Goal: Task Accomplishment & Management: Use online tool/utility

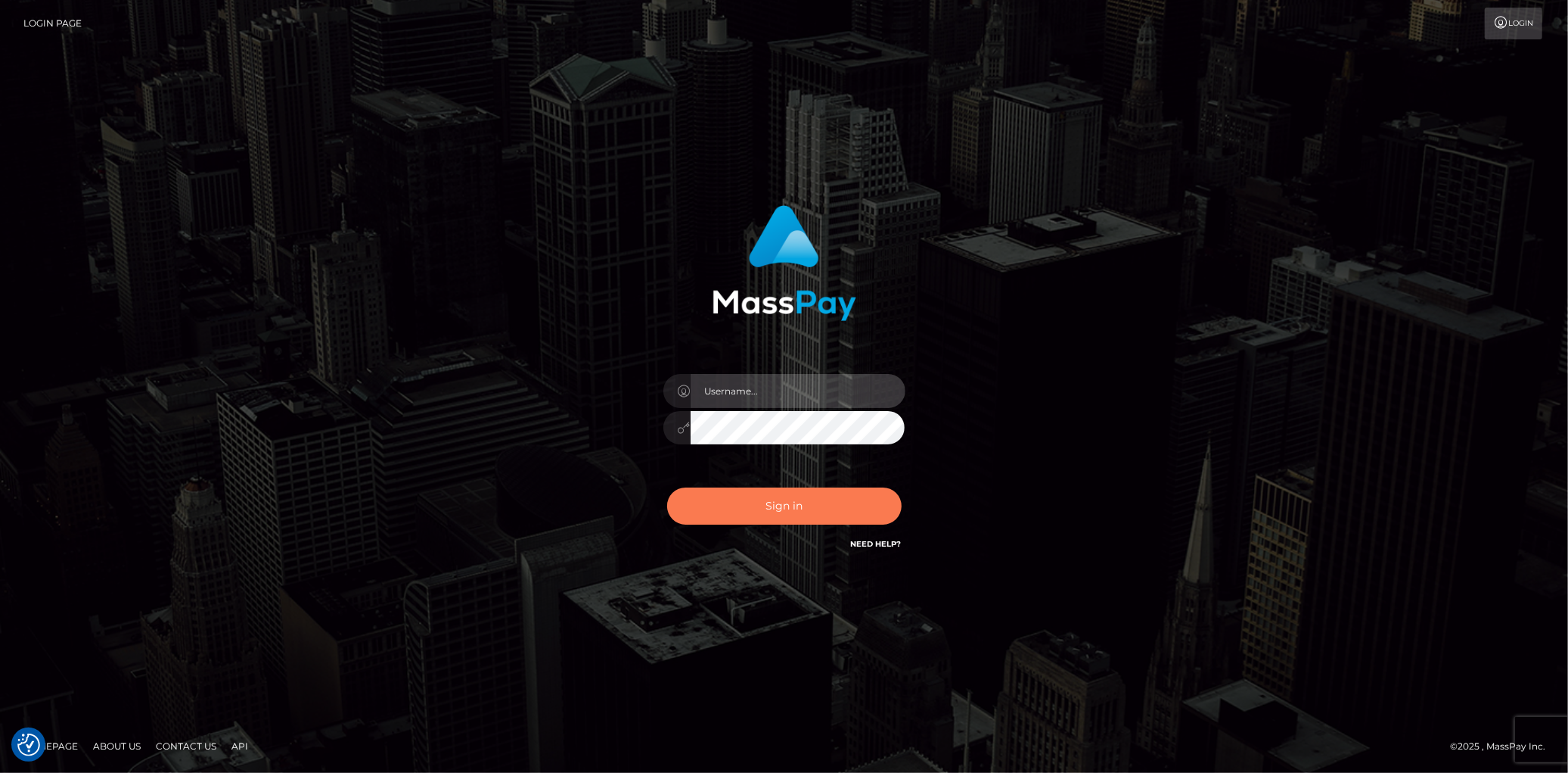
type input "Eduard Gavrilescu"
click at [791, 507] on button "Sign in" at bounding box center [784, 506] width 234 height 37
type input "Eduard Gavrilescu"
click at [791, 507] on button "Sign in" at bounding box center [784, 506] width 234 height 37
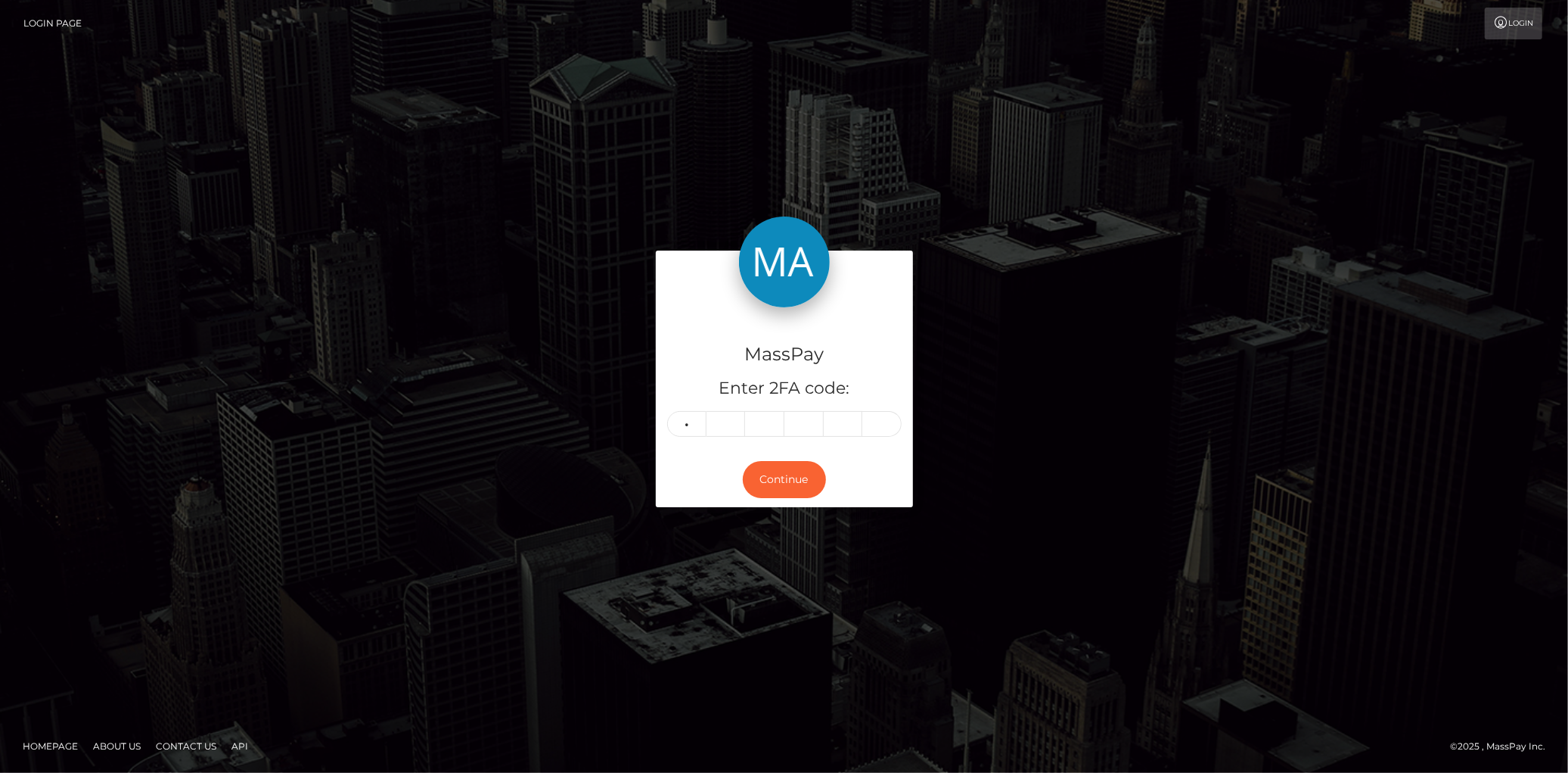
type input "5"
type input "0"
type input "8"
type input "0"
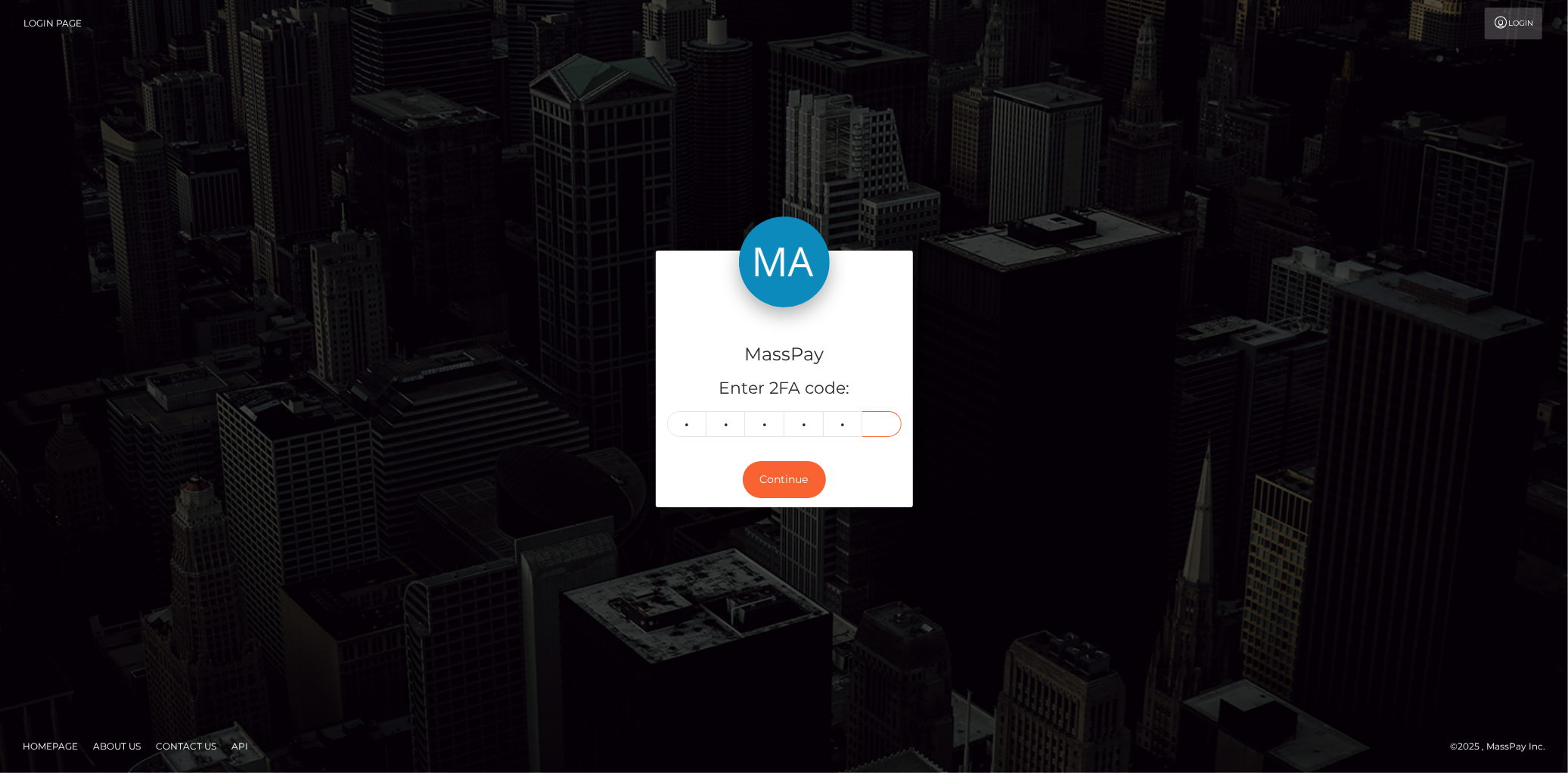
type input "7"
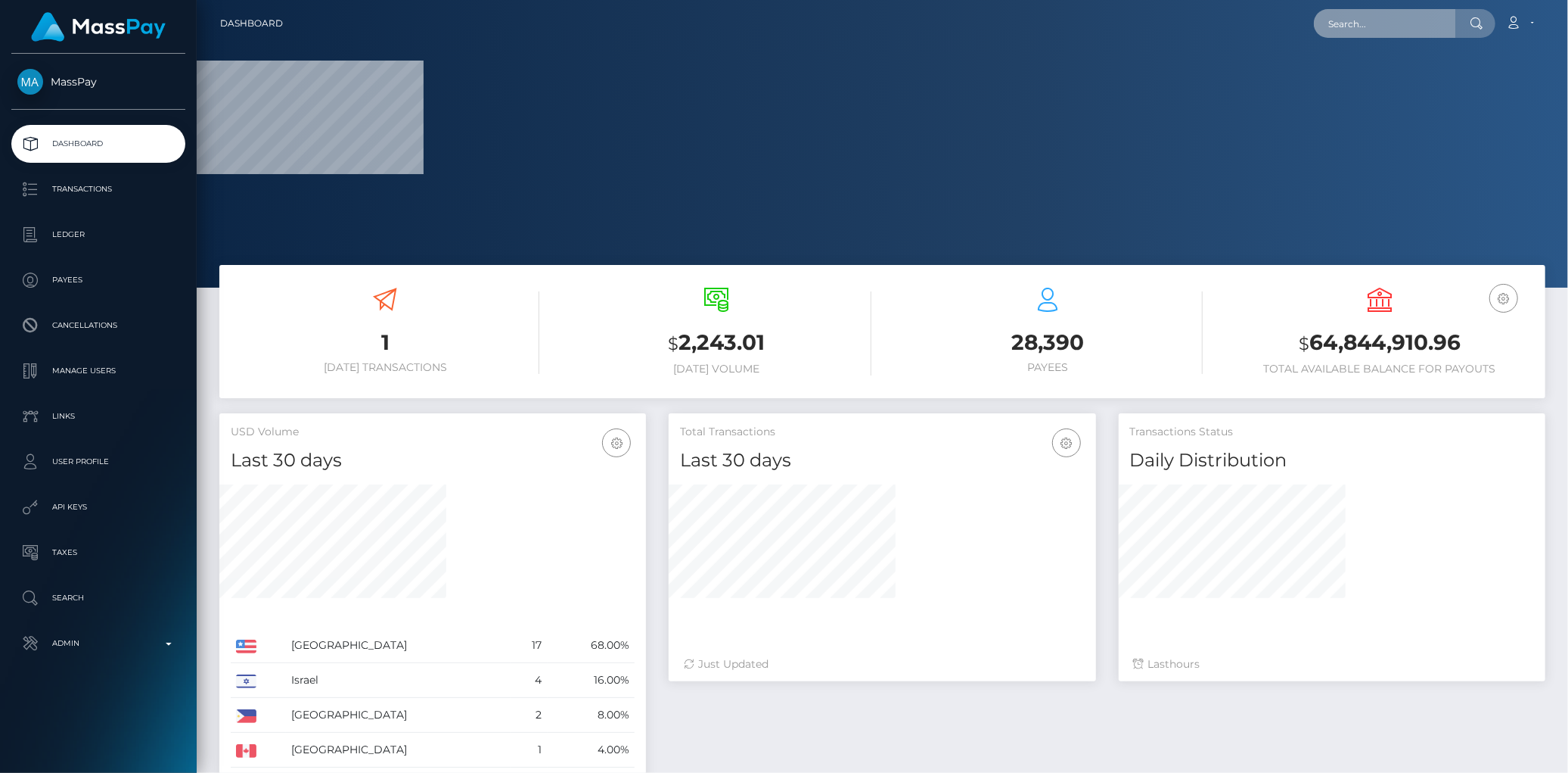
click at [1329, 19] on input "text" at bounding box center [1385, 24] width 143 height 28
paste input "MSP00c461e9d1ec192"
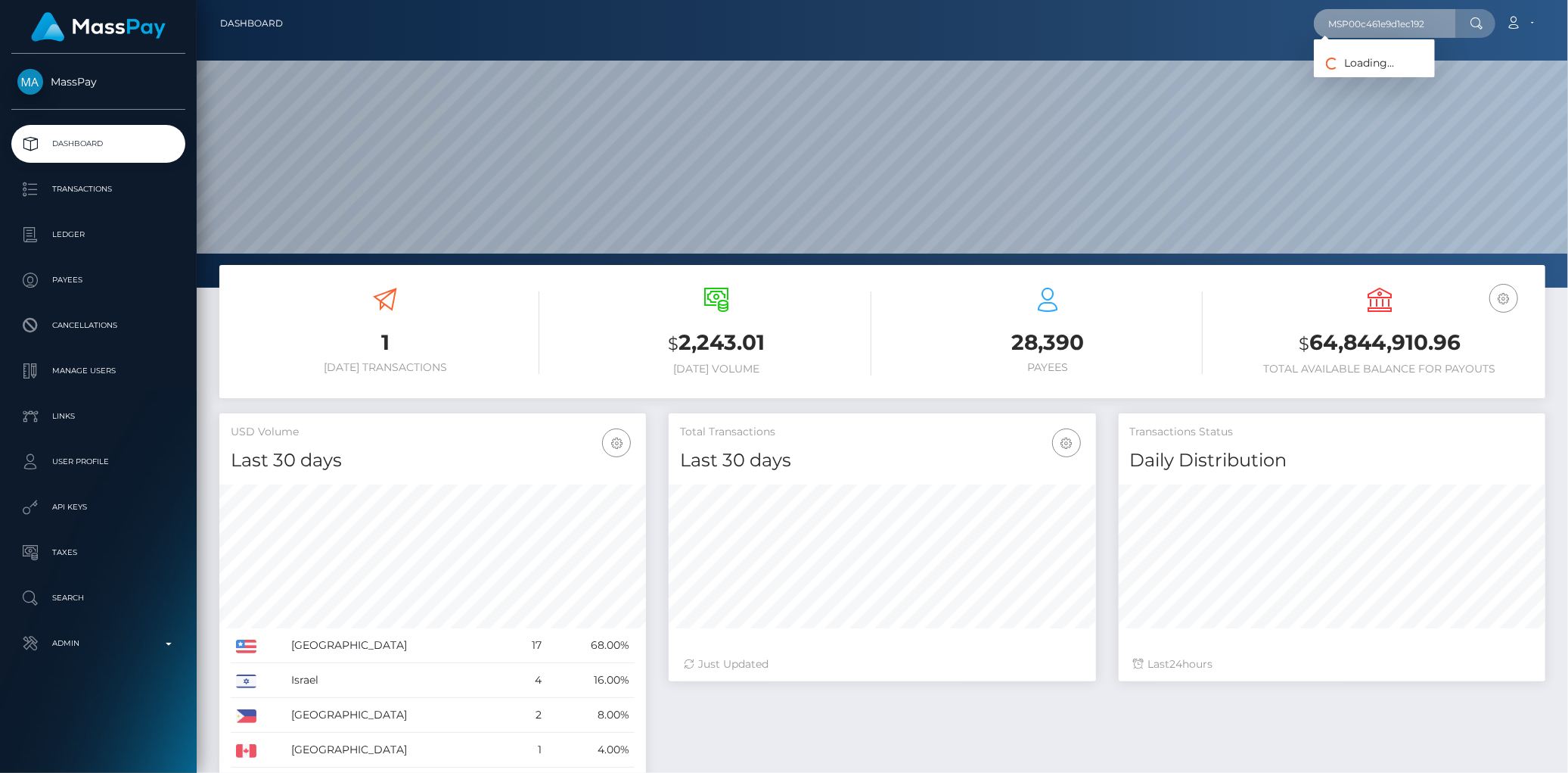
scroll to position [267, 427]
type input "MSP00c461e9d1ec192"
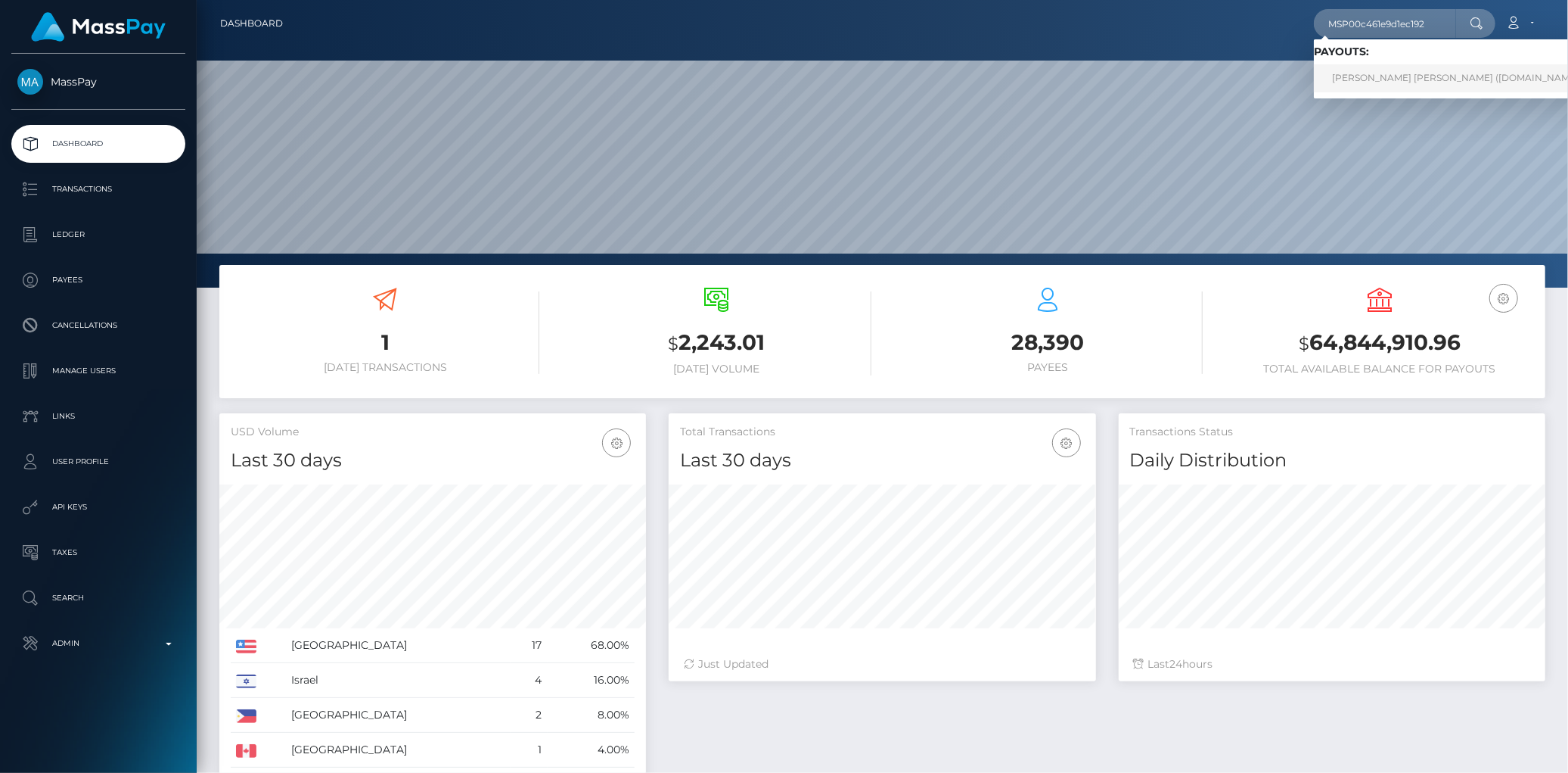
click at [1349, 77] on link "ANDRES FELIPE BONILLA DIAZ GRANADOS (Unlockt.me - )" at bounding box center [1461, 78] width 295 height 28
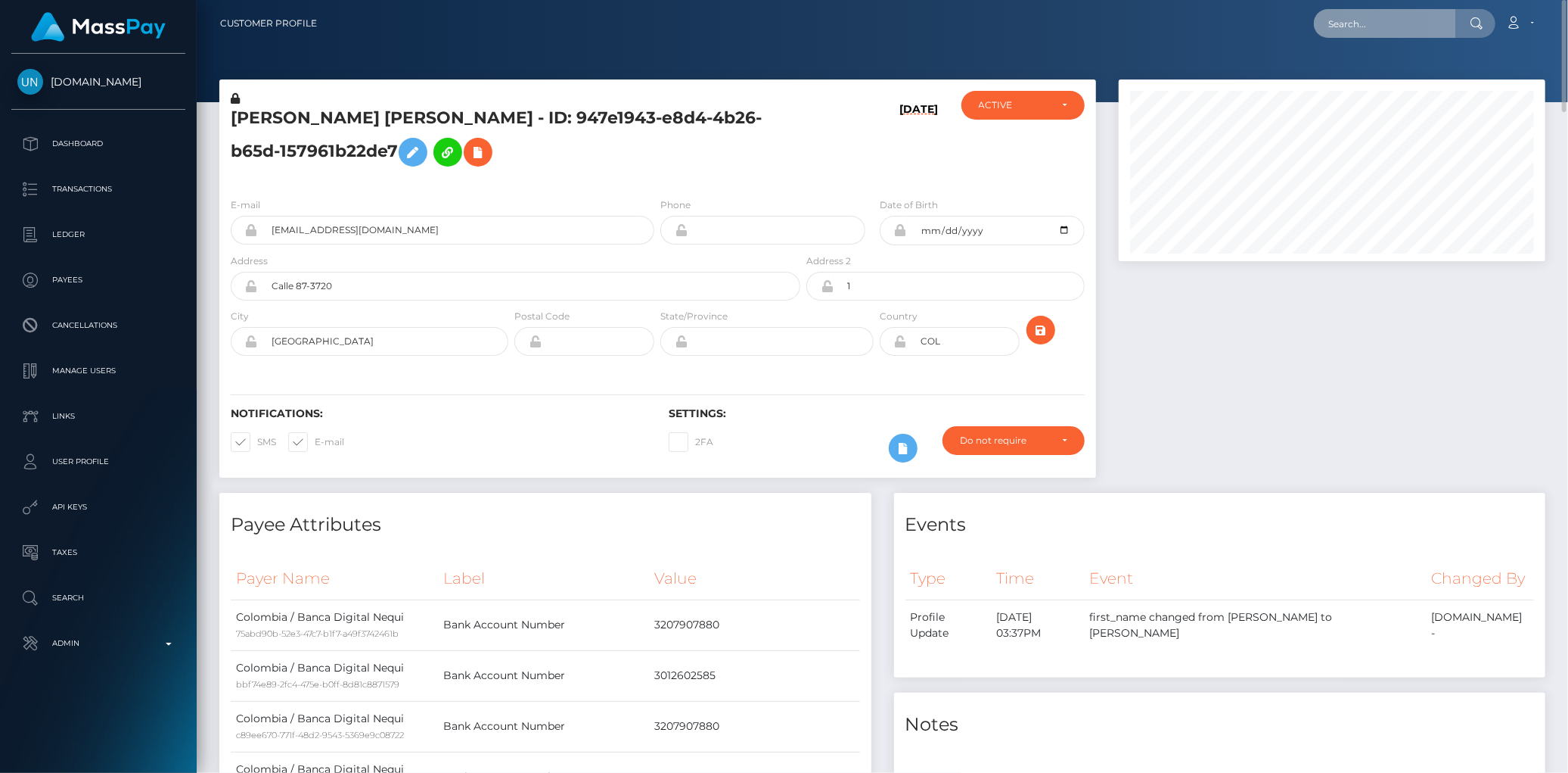
click at [1356, 26] on input "text" at bounding box center [1385, 24] width 143 height 28
paste input "MSP6977e13fb3b5c8d"
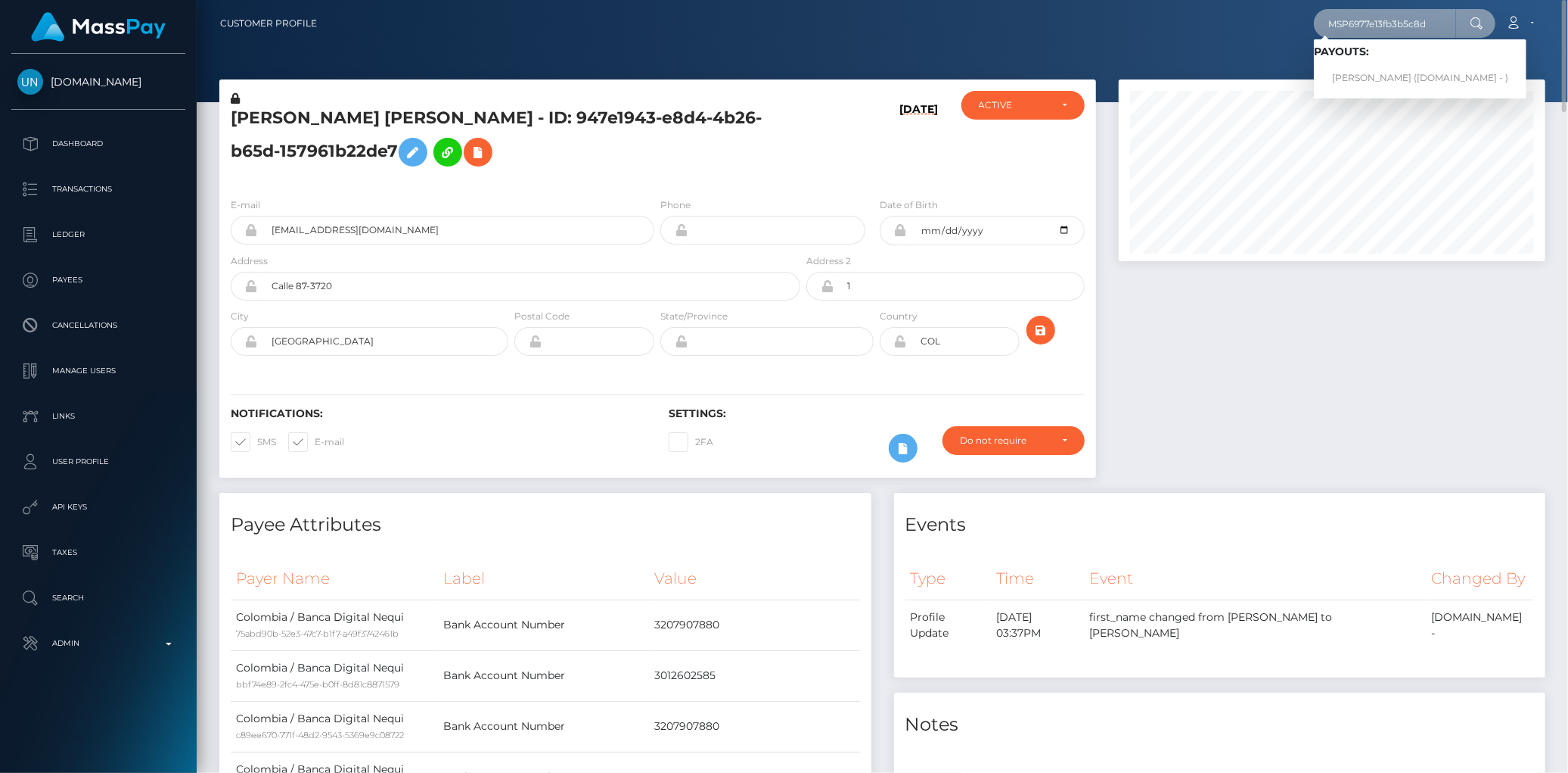
type input "MSP6977e13fb3b5c8d"
click at [1350, 74] on link "MILANYELI DAILIMAR BELLORIN SALAZAR (Unlockt.me - )" at bounding box center [1420, 78] width 213 height 28
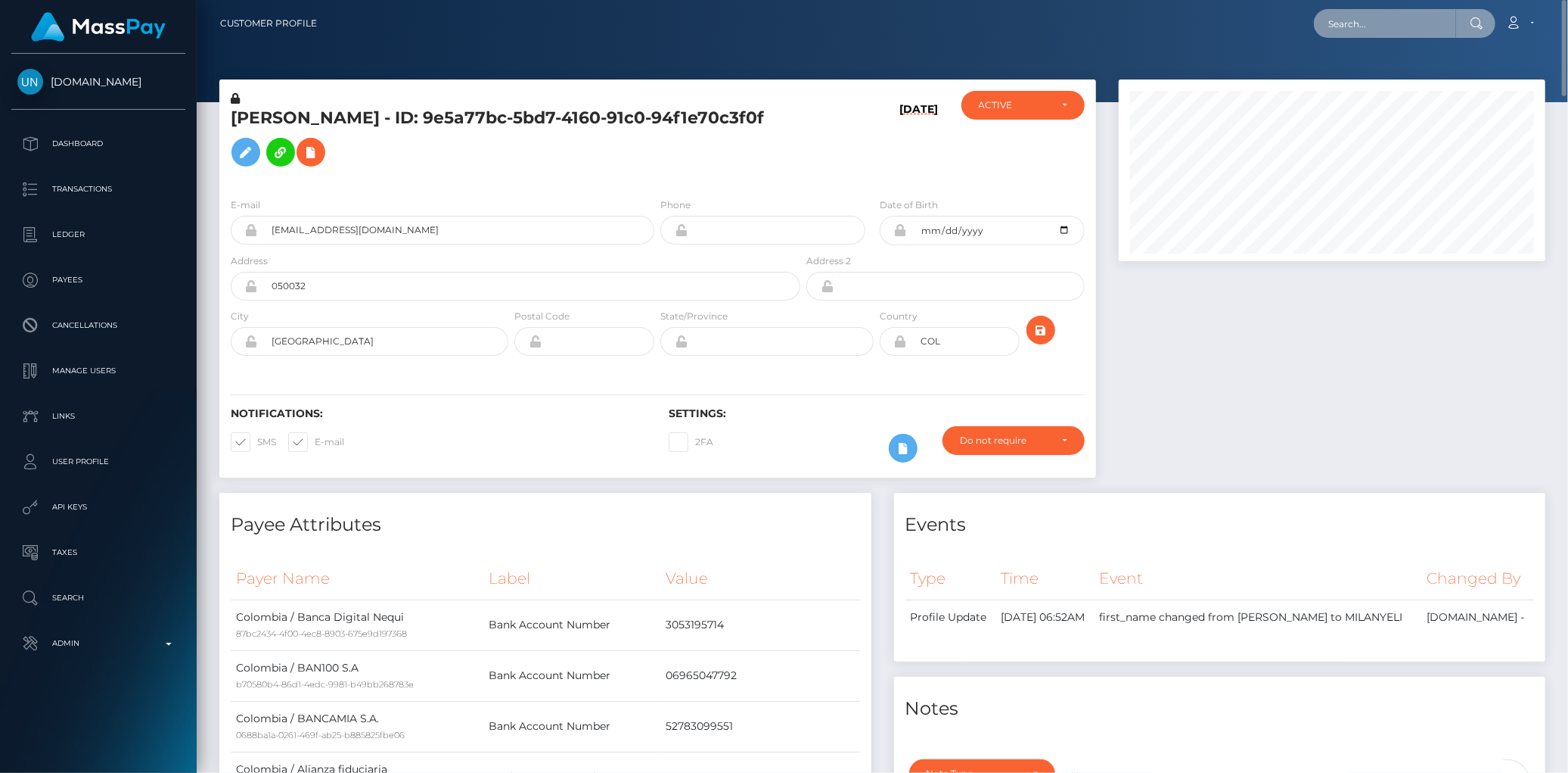
click at [1370, 26] on input "text" at bounding box center [1385, 24] width 143 height 28
paste input "MSP635cb47ea46fc5b"
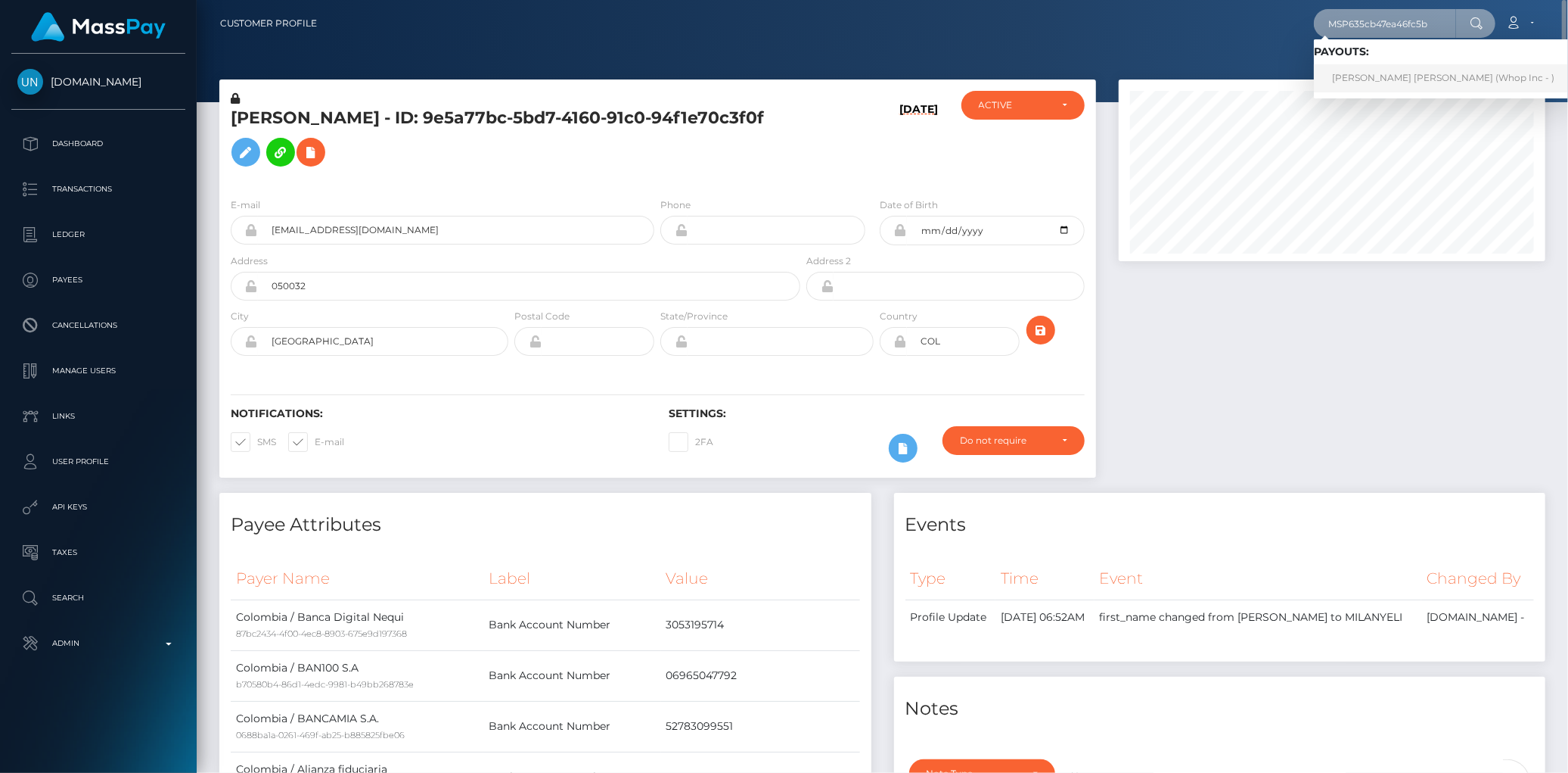
type input "MSP635cb47ea46fc5b"
click at [1338, 77] on link "[PERSON_NAME] [PERSON_NAME] (Whop Inc - )" at bounding box center [1443, 78] width 259 height 28
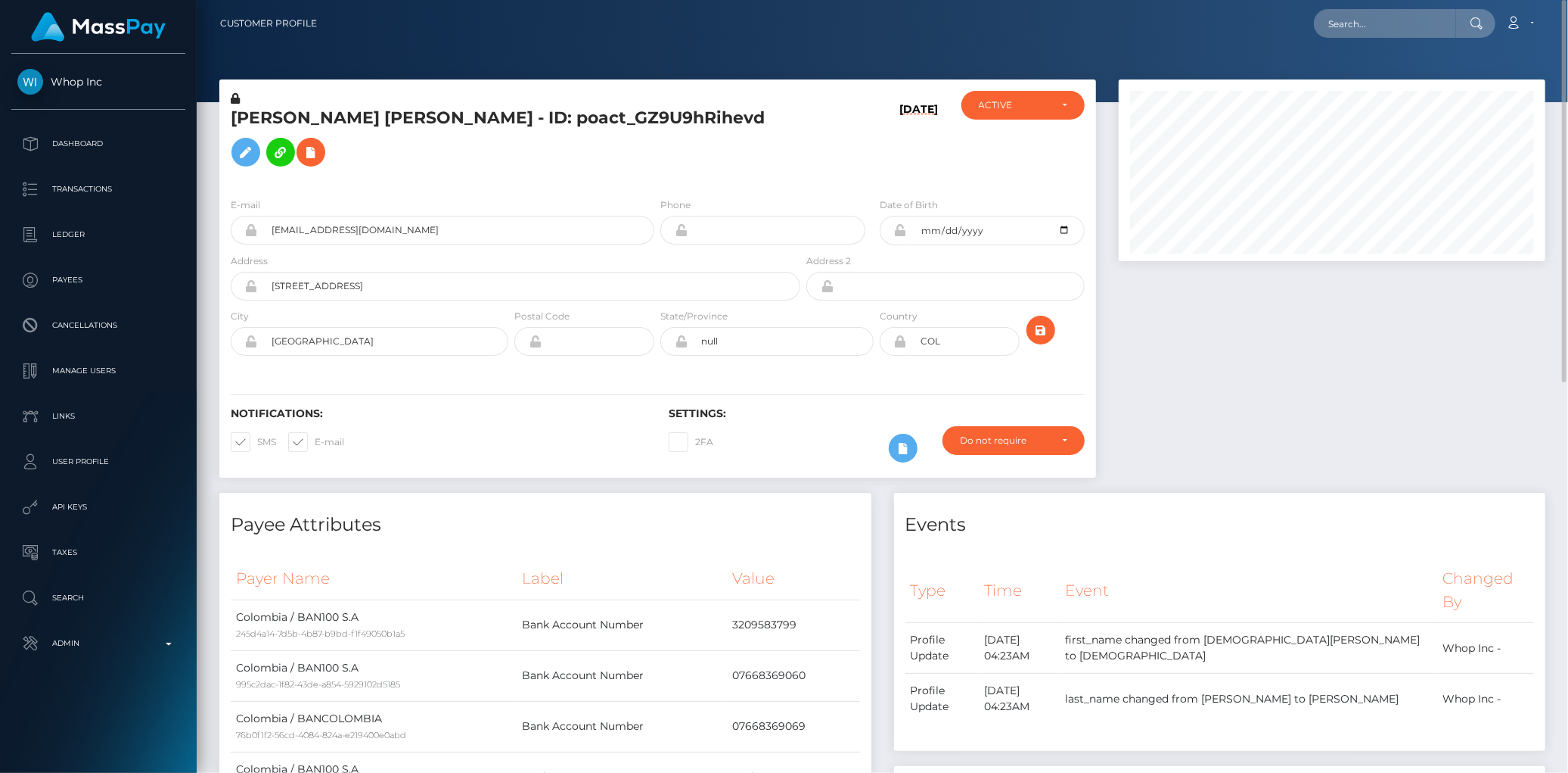
click at [1302, 26] on div "Loading... Loading... Account Edit Profile Logout" at bounding box center [936, 24] width 1216 height 32
click at [1351, 17] on input "text" at bounding box center [1385, 24] width 143 height 28
paste input "MSP803c74060ee2853"
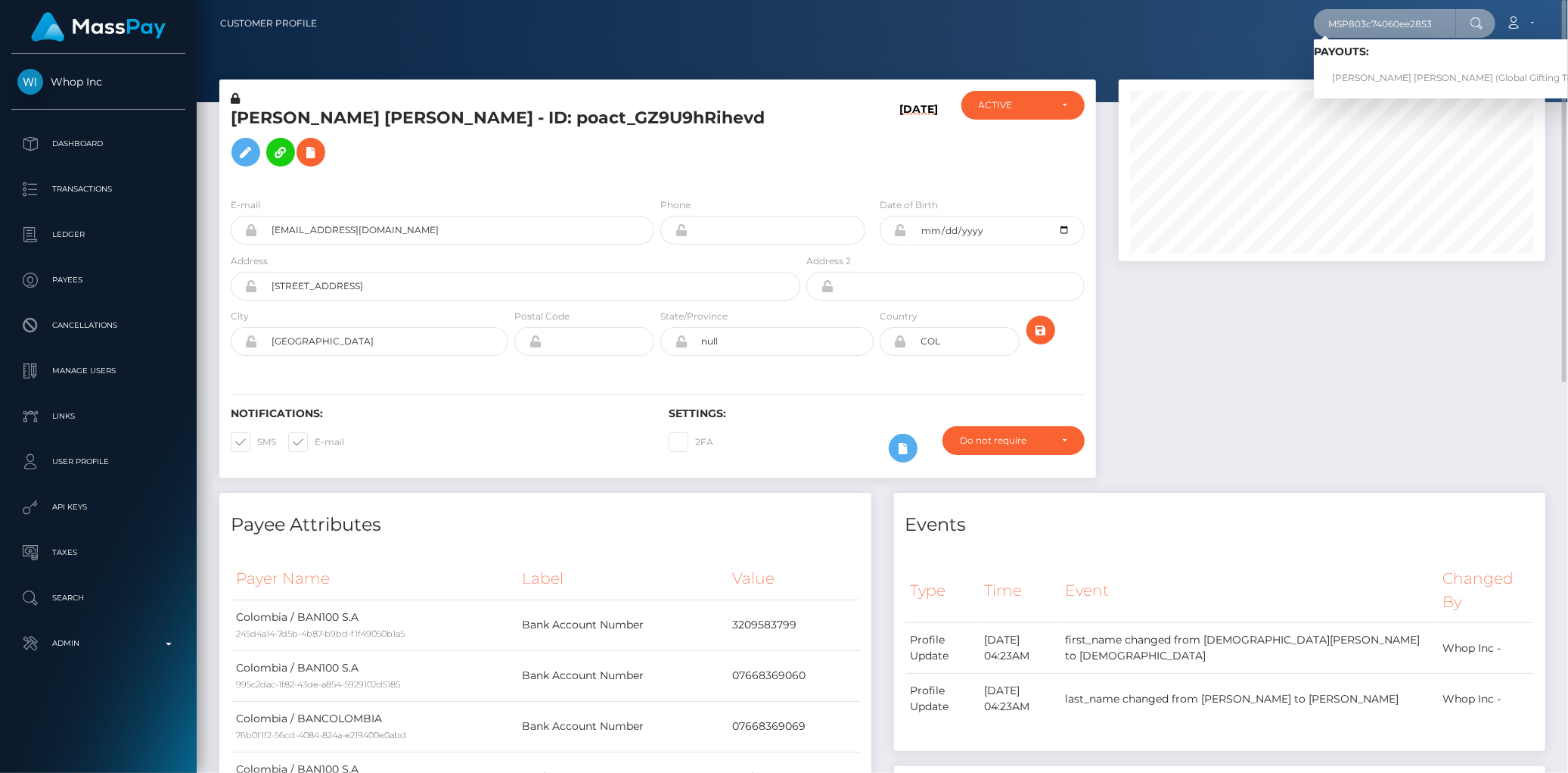
type input "MSP803c74060ee2853"
click at [1351, 70] on link "[PERSON_NAME] [PERSON_NAME] (Global Gifting Technologies Inc - Throne)" at bounding box center [1507, 78] width 386 height 28
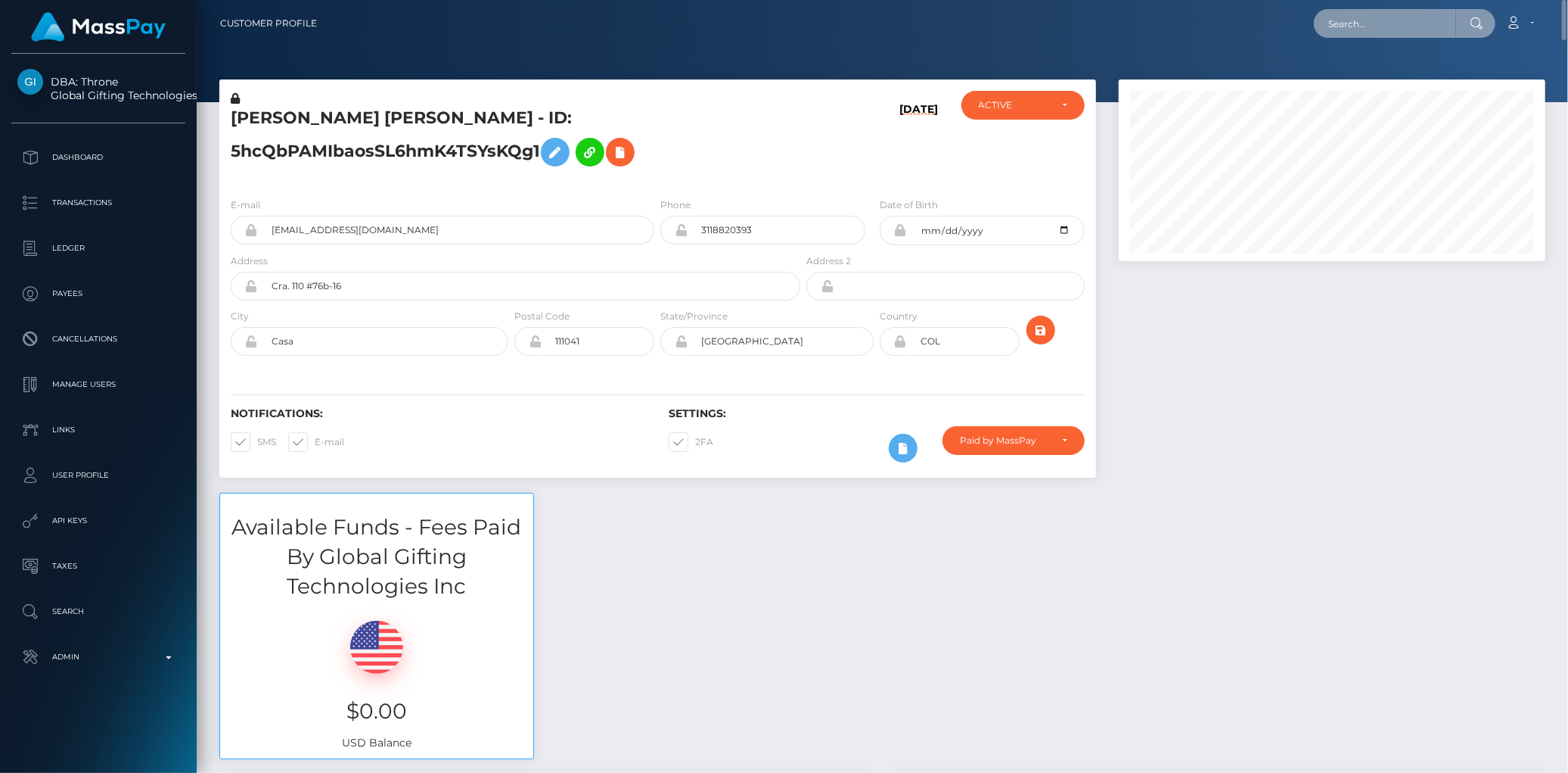
click at [1427, 35] on input "text" at bounding box center [1385, 24] width 143 height 28
paste input "MSPd7aed34a76ed502"
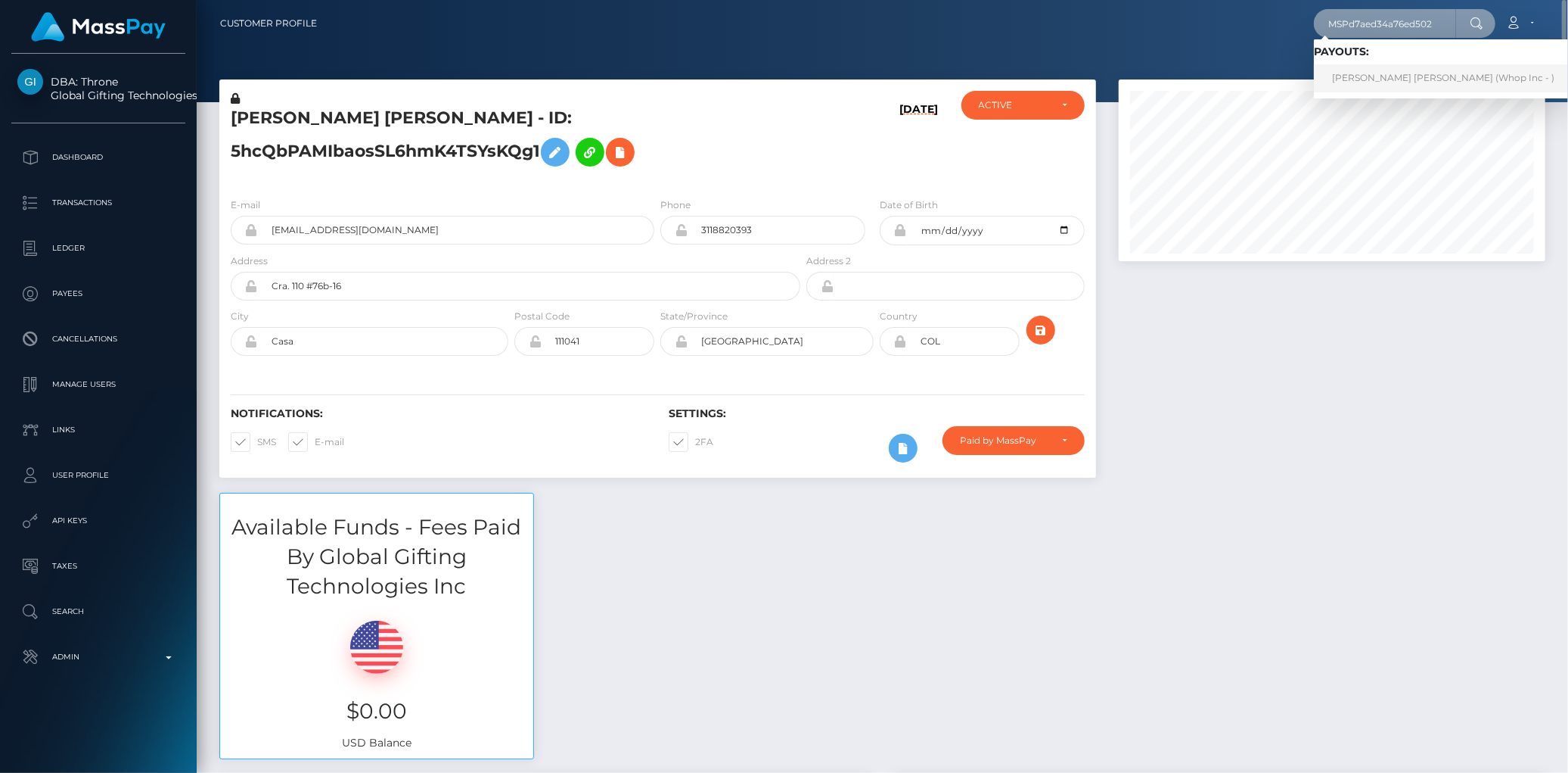
type input "MSPd7aed34a76ed502"
click at [1360, 85] on link "MUHAMMAD SANAN MUNAWAR Munawar (Whop Inc - )" at bounding box center [1443, 78] width 259 height 28
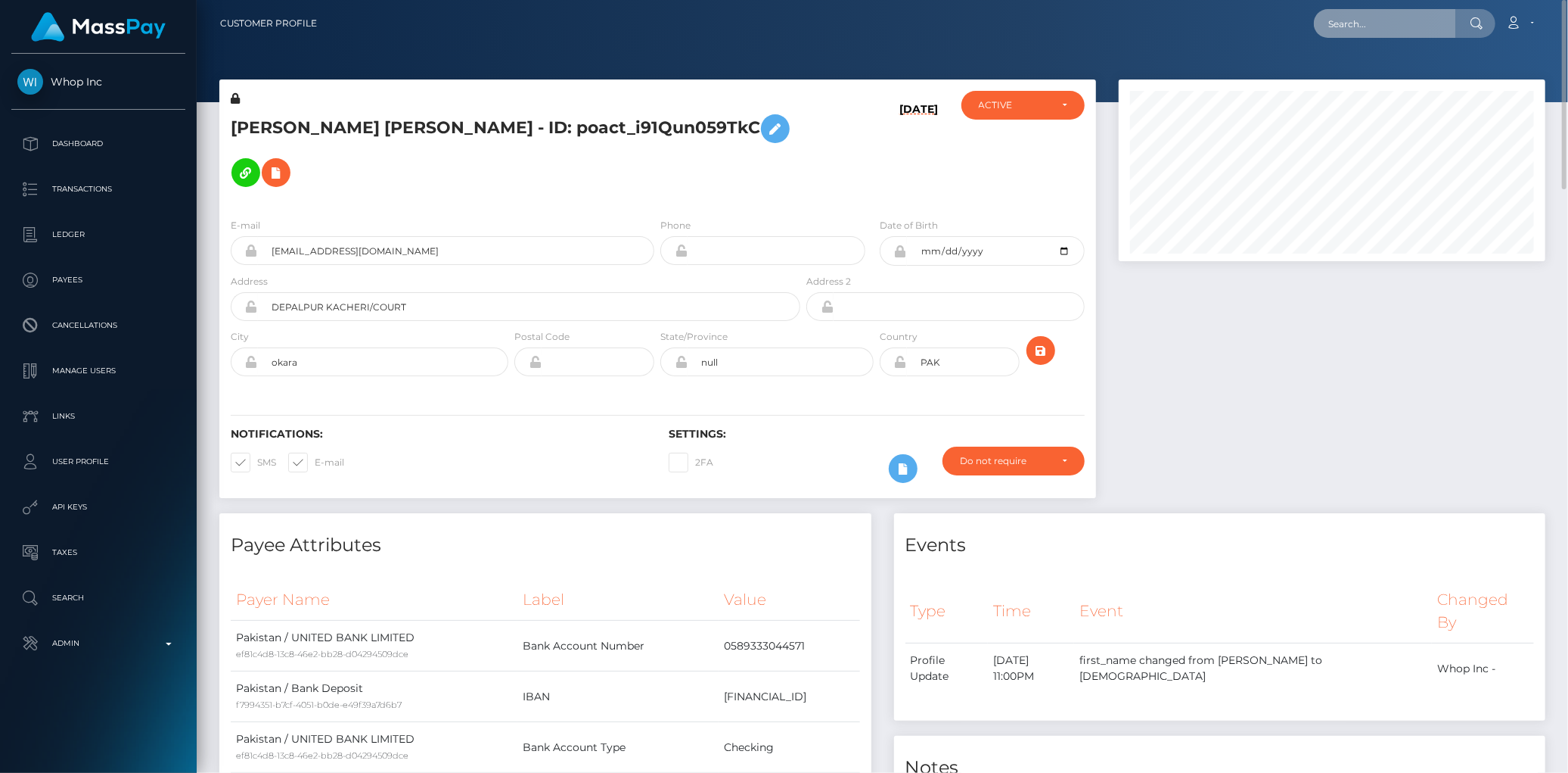
click at [1406, 16] on input "text" at bounding box center [1385, 24] width 143 height 28
paste input "MSPacd7ffbb0ae17e4"
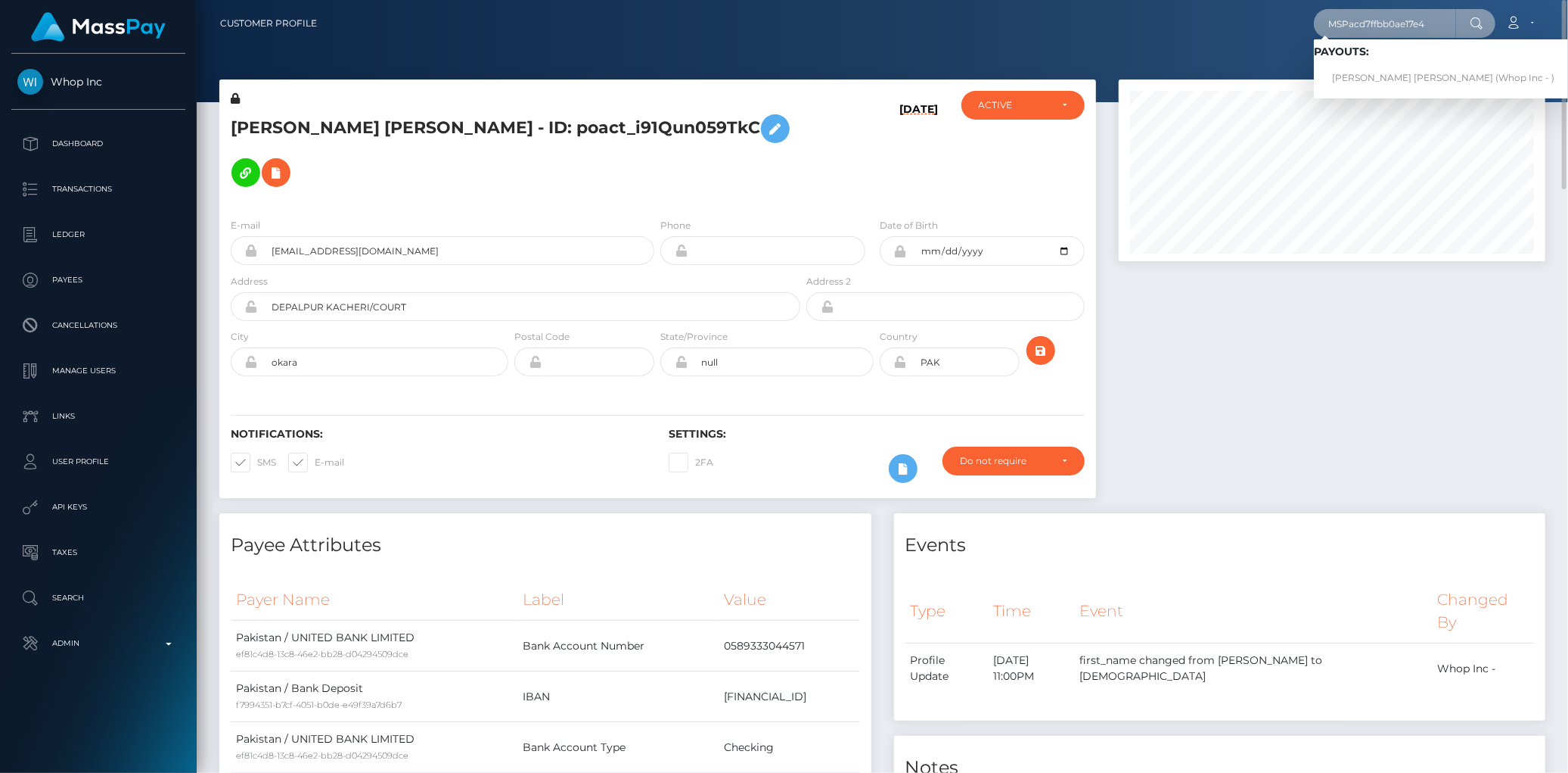
type input "MSPacd7ffbb0ae17e4"
click at [1380, 68] on link "JOHANA MARIA ECHAVARRIA LONDONO (Whop Inc - )" at bounding box center [1443, 78] width 259 height 28
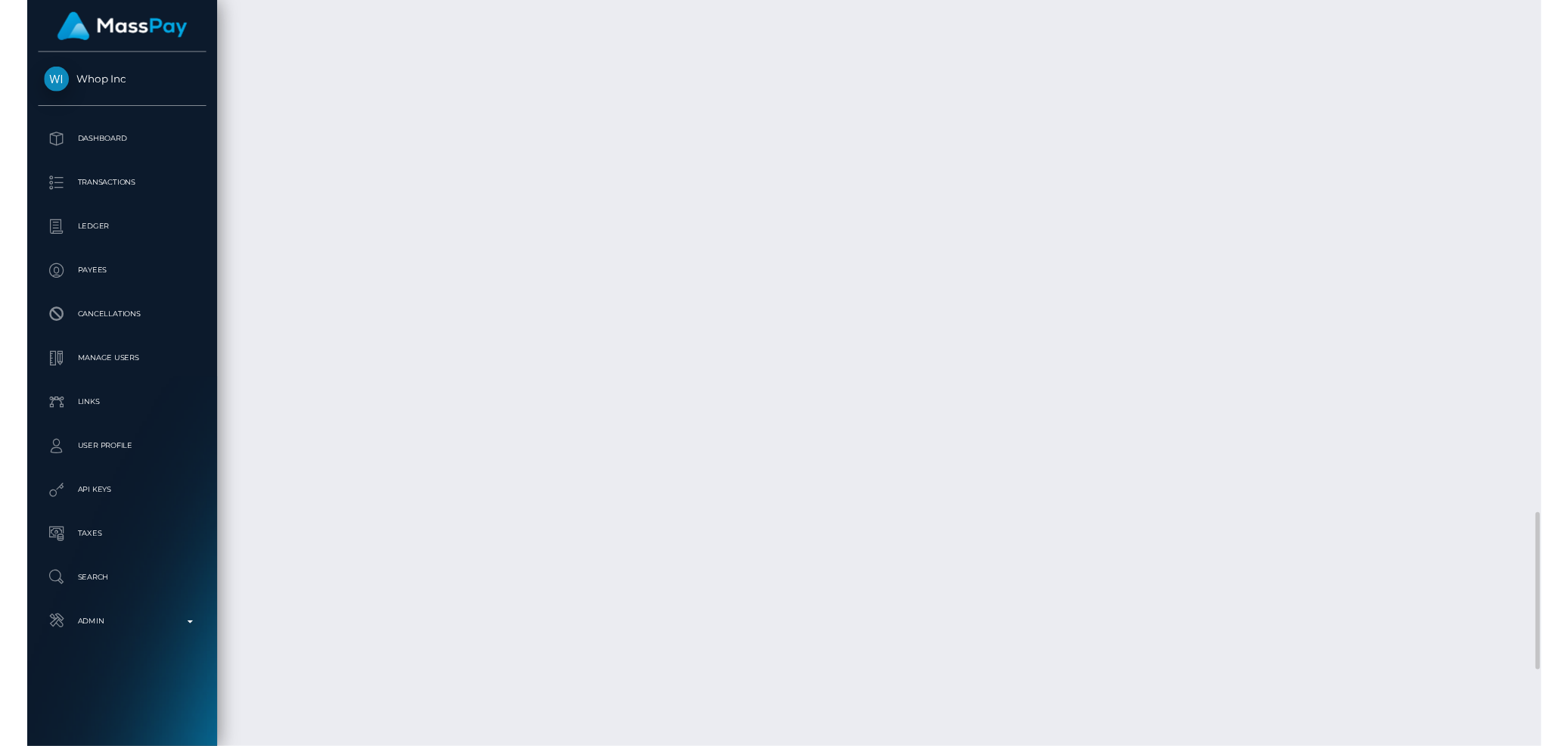
scroll to position [2899, 0]
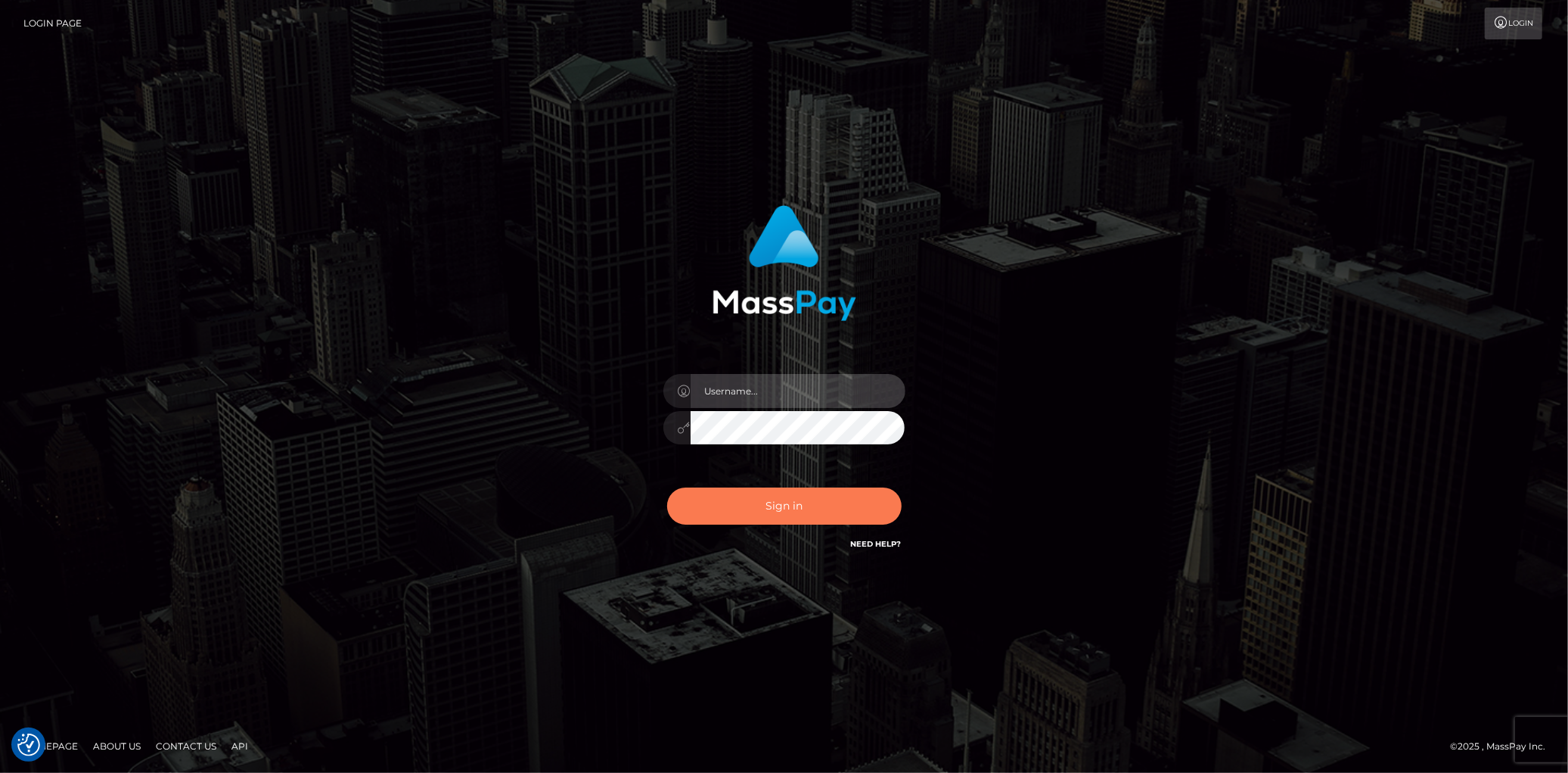
type input "Eduard Gavrilescu"
click at [755, 520] on button "Sign in" at bounding box center [784, 506] width 234 height 37
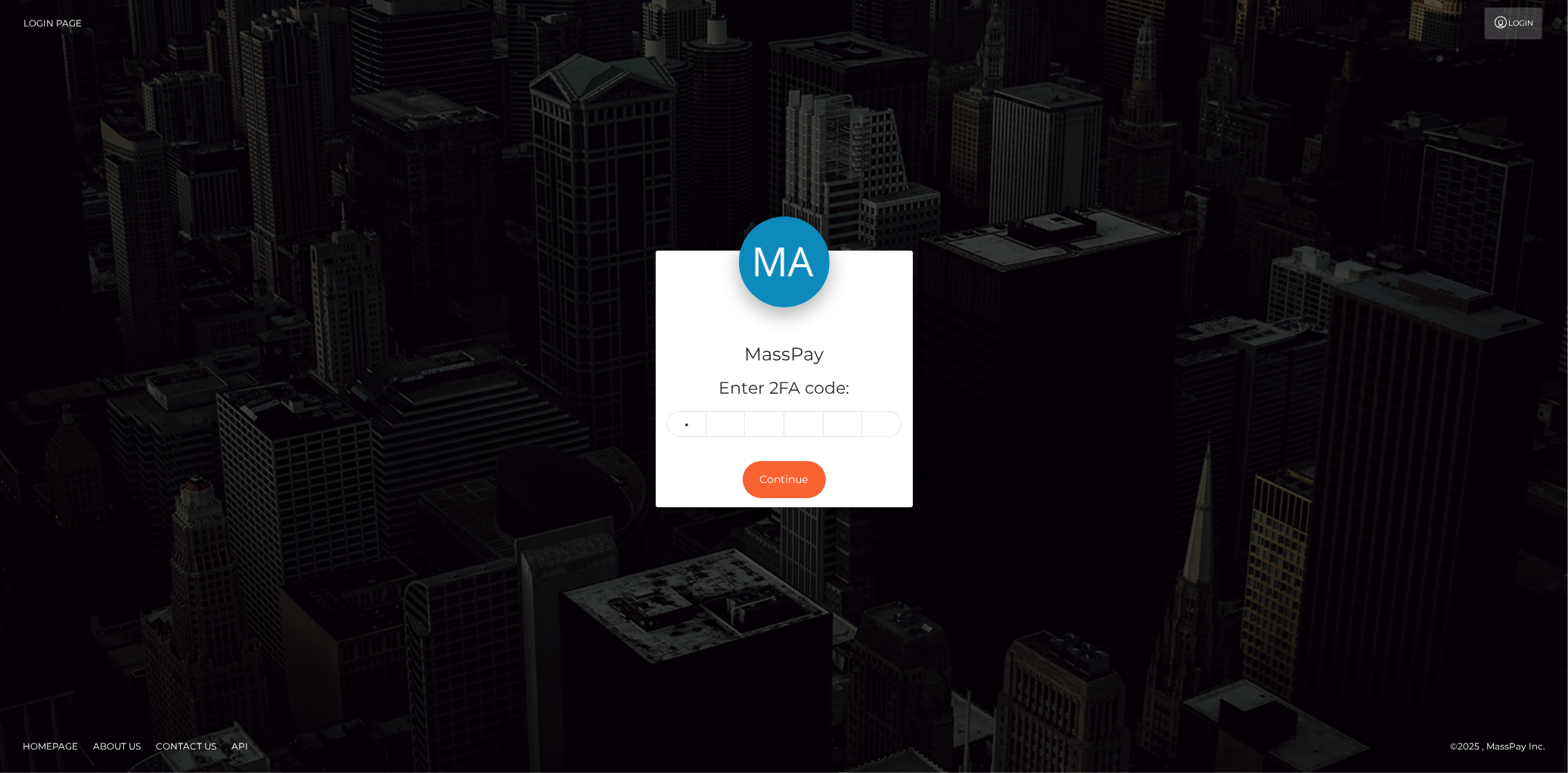
type input "9"
type input "4"
type input "1"
type input "0"
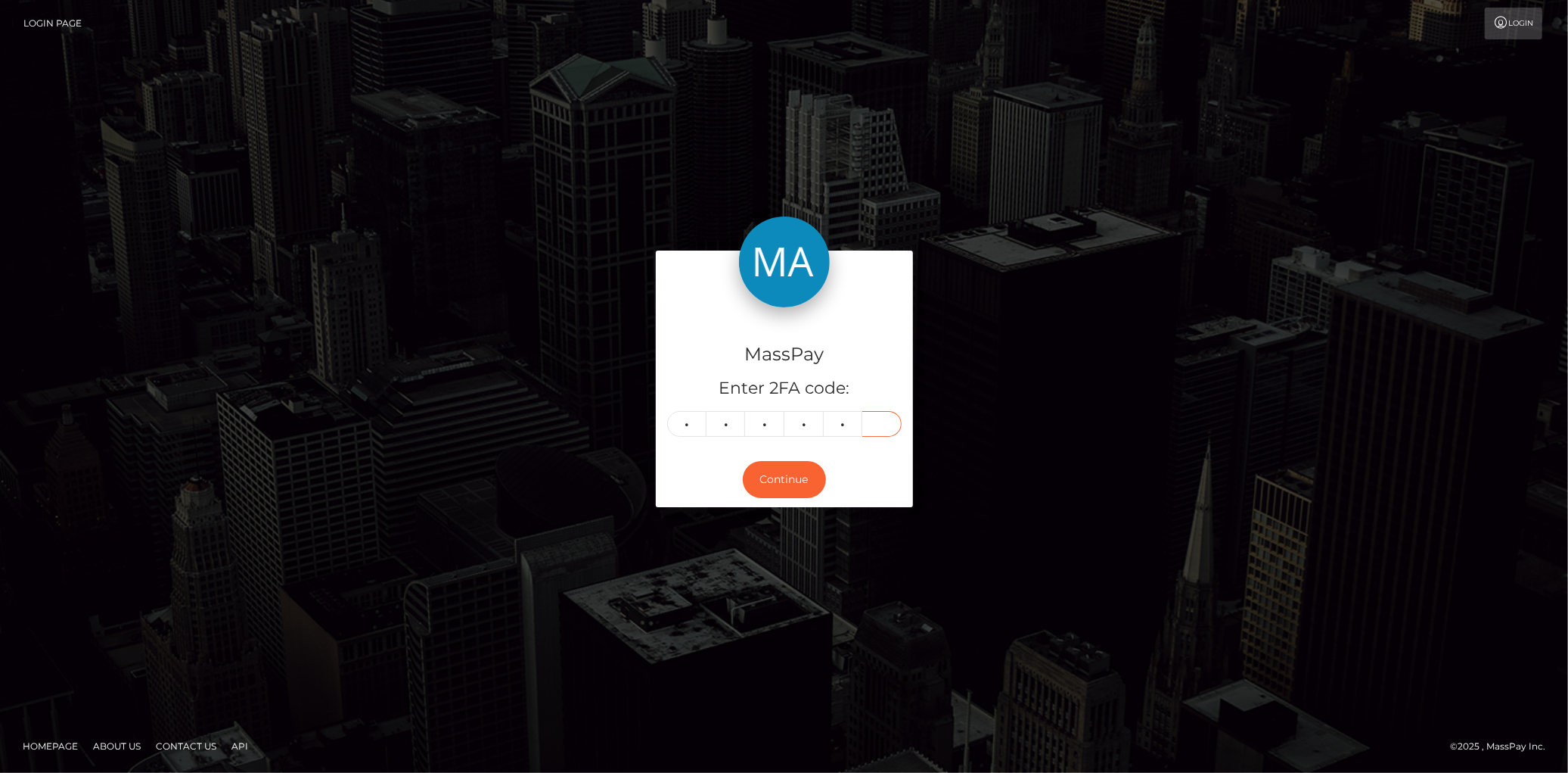
type input "2"
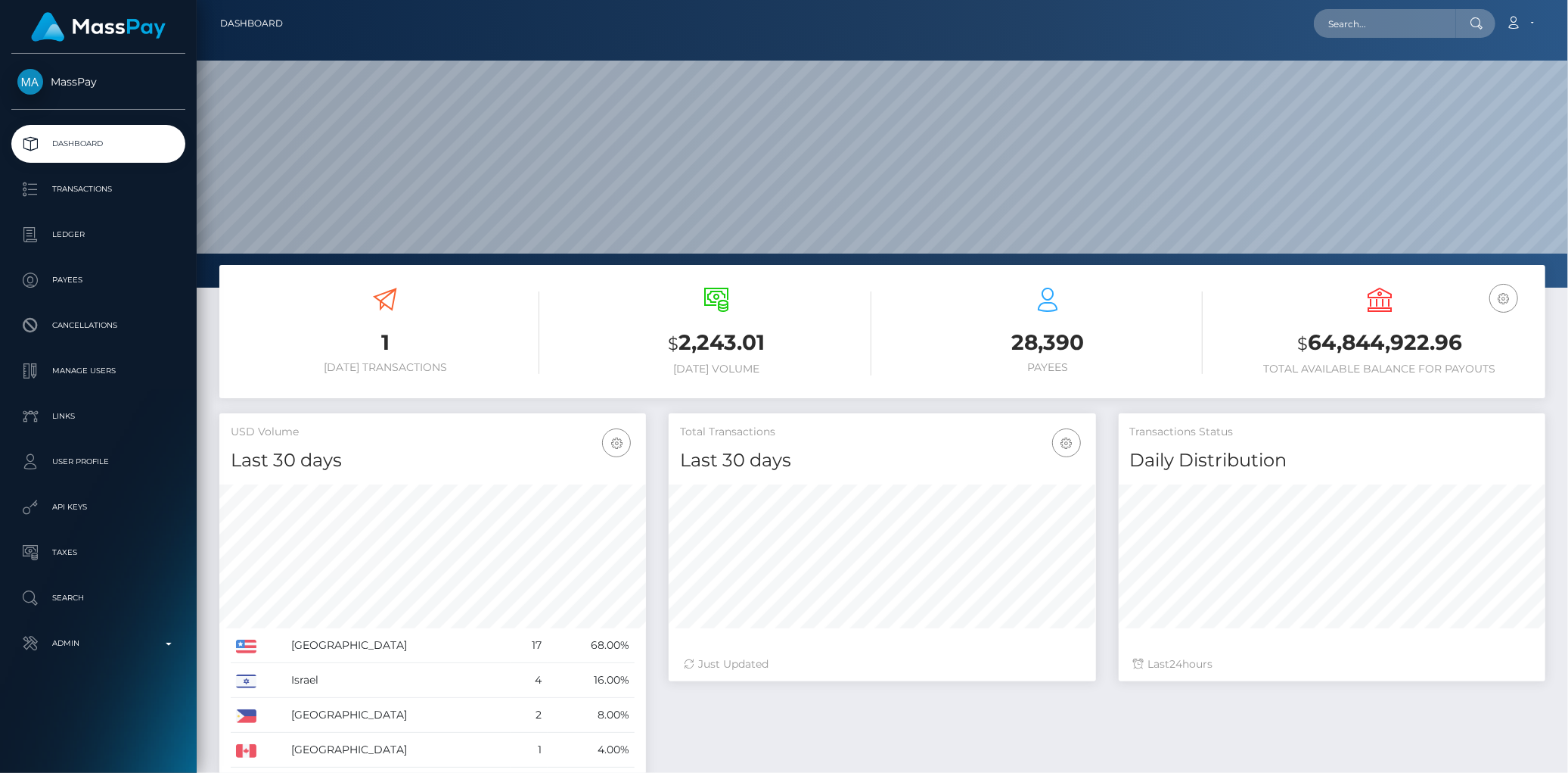
scroll to position [267, 427]
drag, startPoint x: 1372, startPoint y: 48, endPoint x: 1372, endPoint y: 31, distance: 17.0
click at [1372, 46] on div "Dashboard Loading... Loading..." at bounding box center [882, 386] width 1372 height 773
click at [1372, 31] on input "text" at bounding box center [1385, 24] width 143 height 28
paste input "69c09b6a-1b63-4966-aefb-5f25f42efd2e"
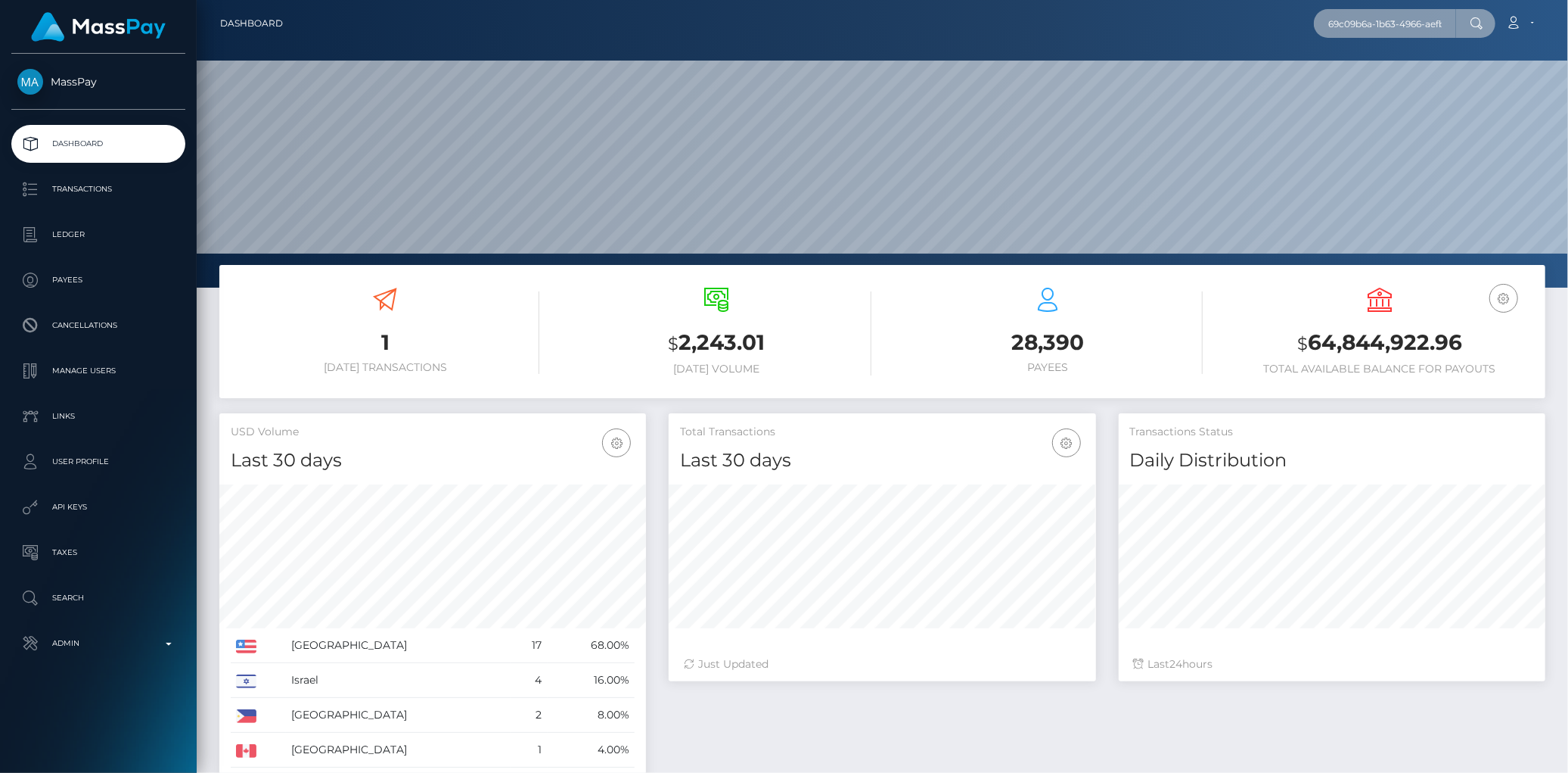
scroll to position [0, 72]
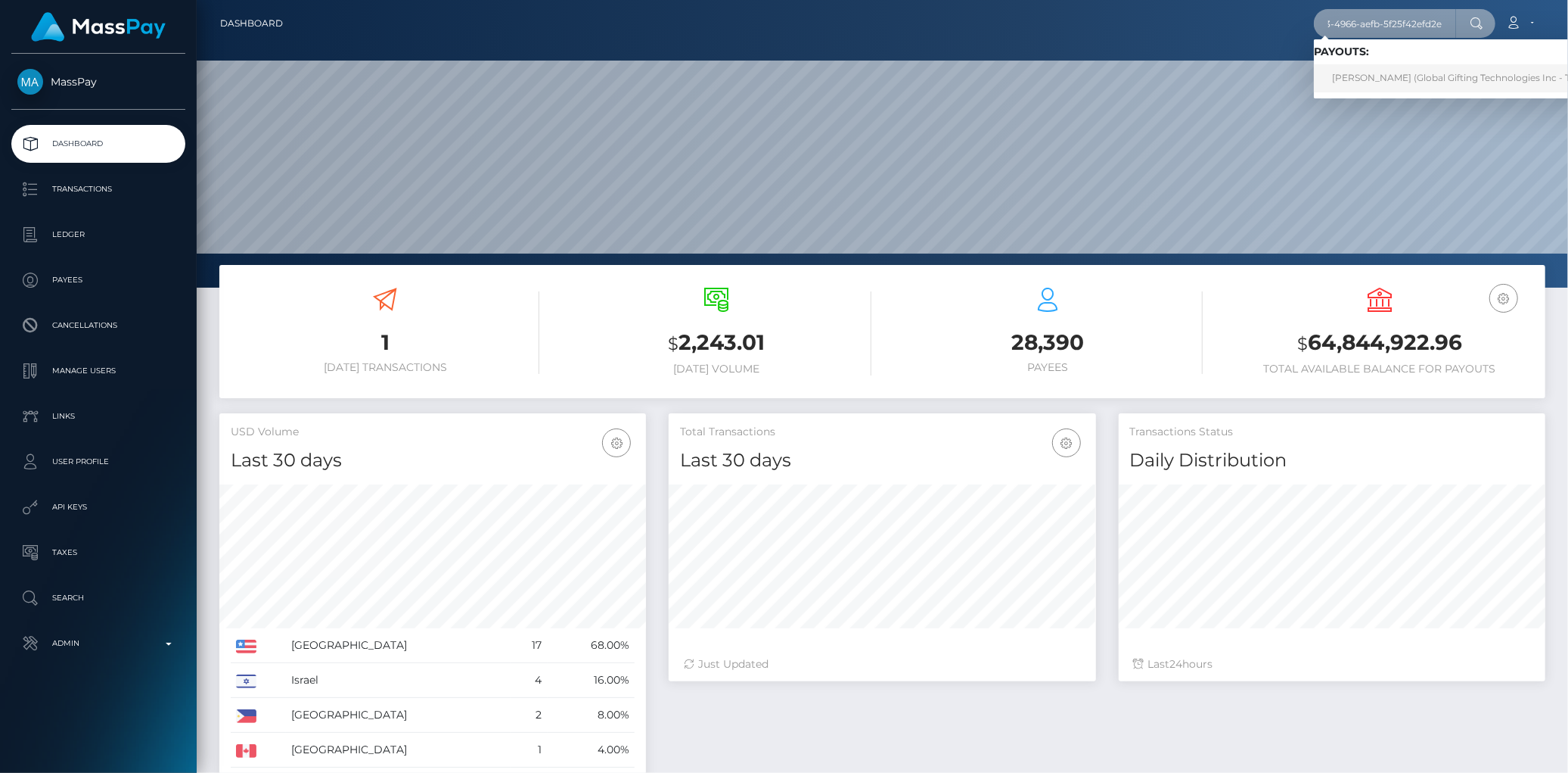
type input "69c09b6a-1b63-4966-aefb-5f25f42efd2e"
click at [1356, 74] on link "KATERYNA CIHAN (Global Gifting Technologies Inc - Throne)" at bounding box center [1466, 78] width 305 height 28
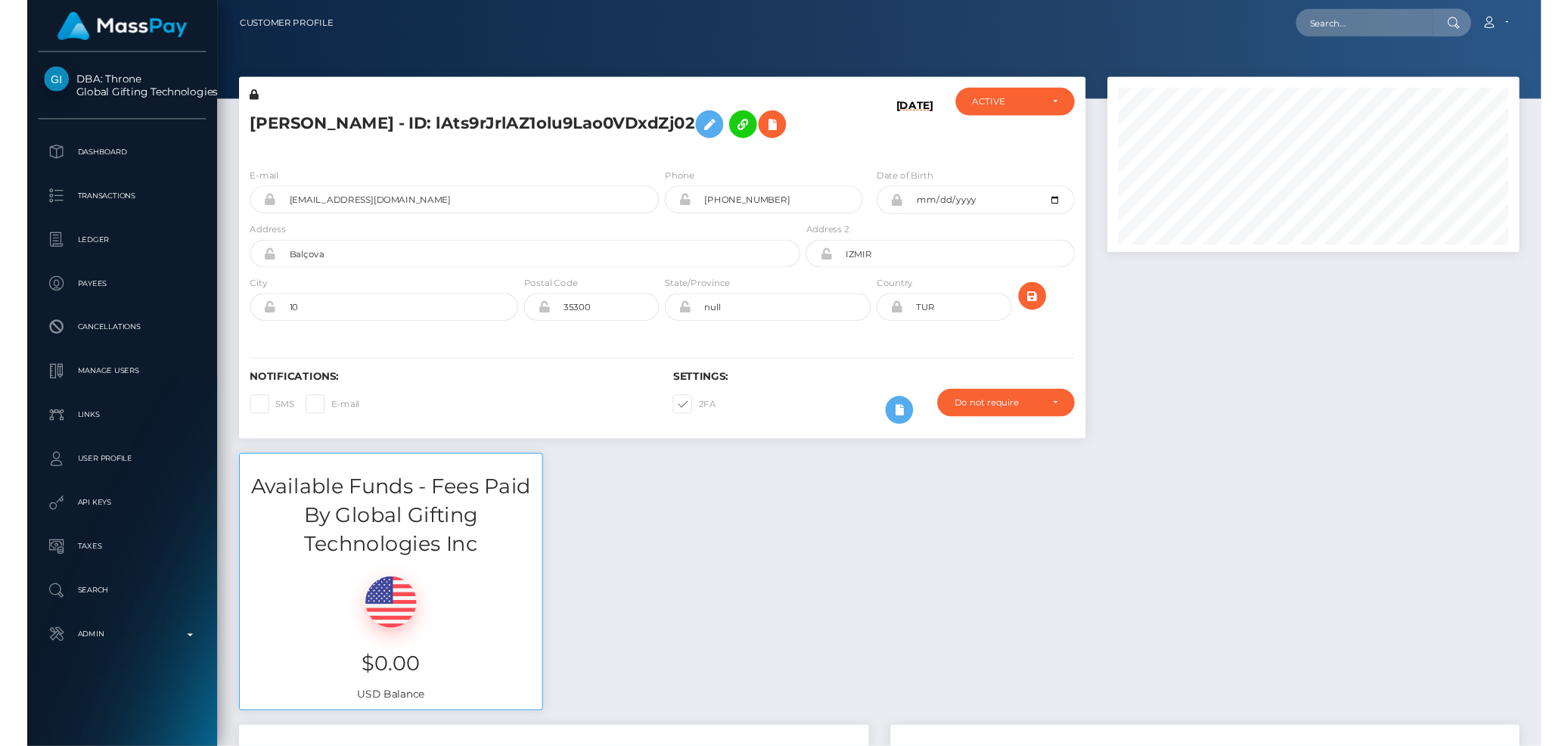
scroll to position [181, 427]
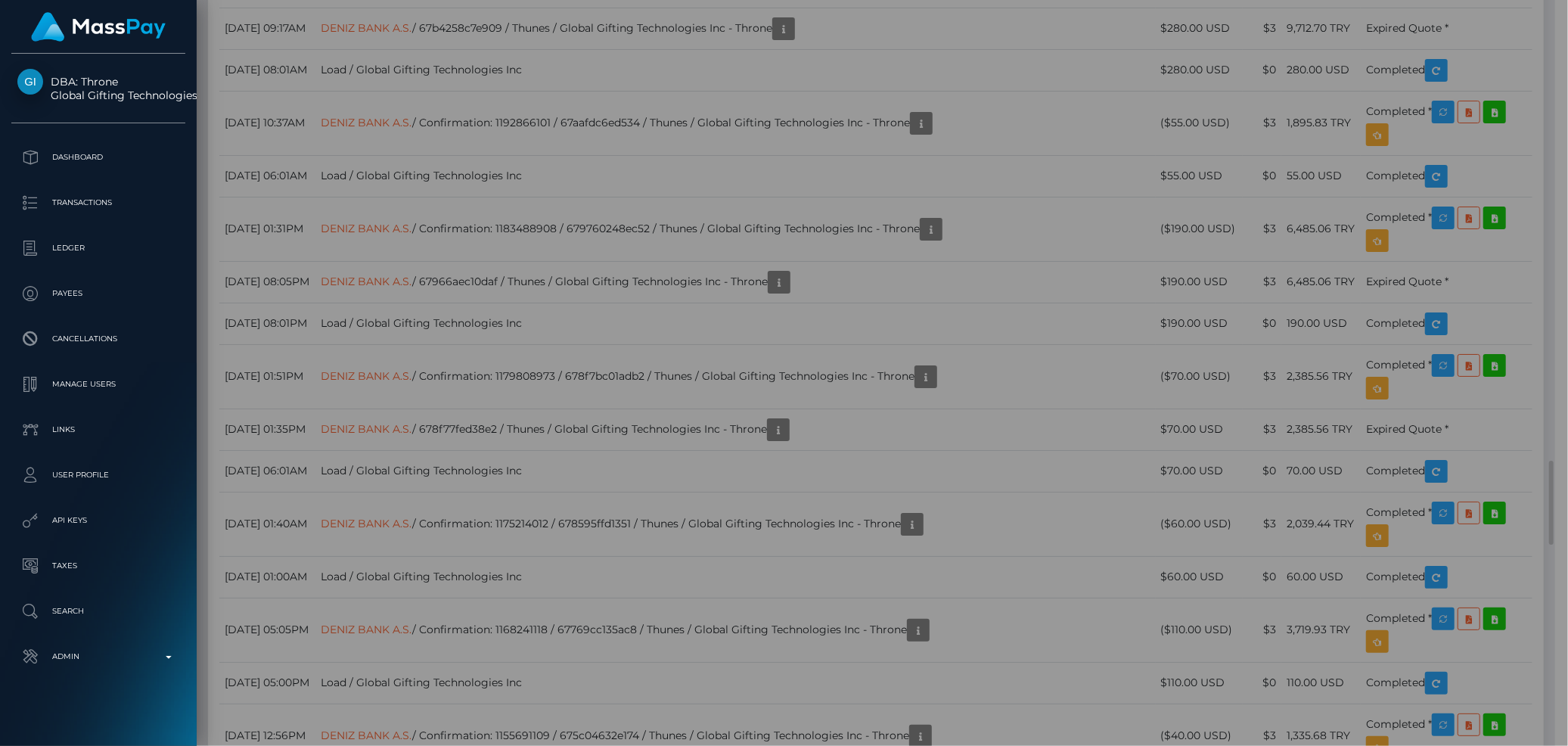
scroll to position [756061, 756040]
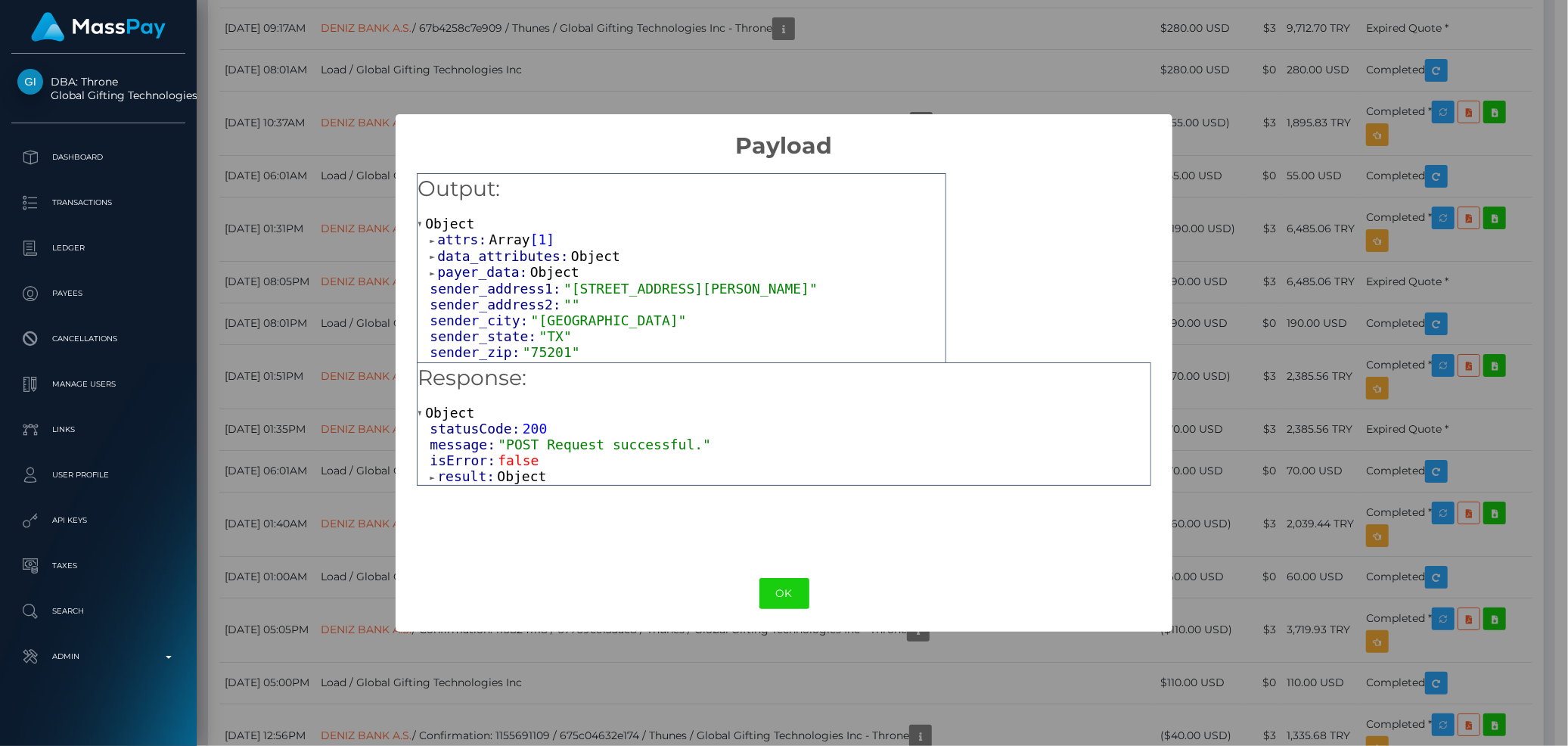
click at [493, 485] on div "Response: Object statusCode: 200 message: "POST Request successful." isError: f…" at bounding box center [783, 424] width 734 height 124
click at [497, 477] on span "Object" at bounding box center [521, 476] width 49 height 16
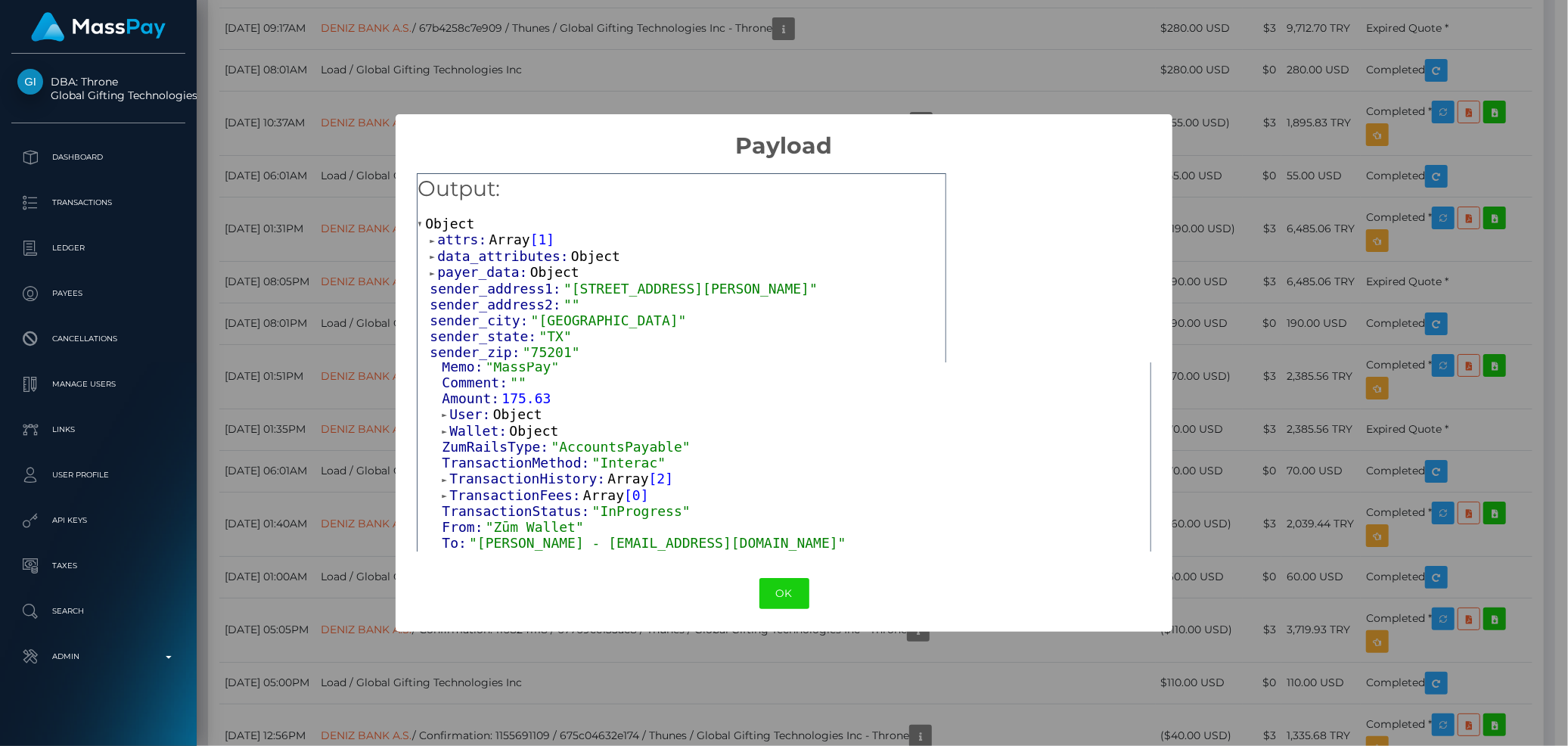
scroll to position [305, 0]
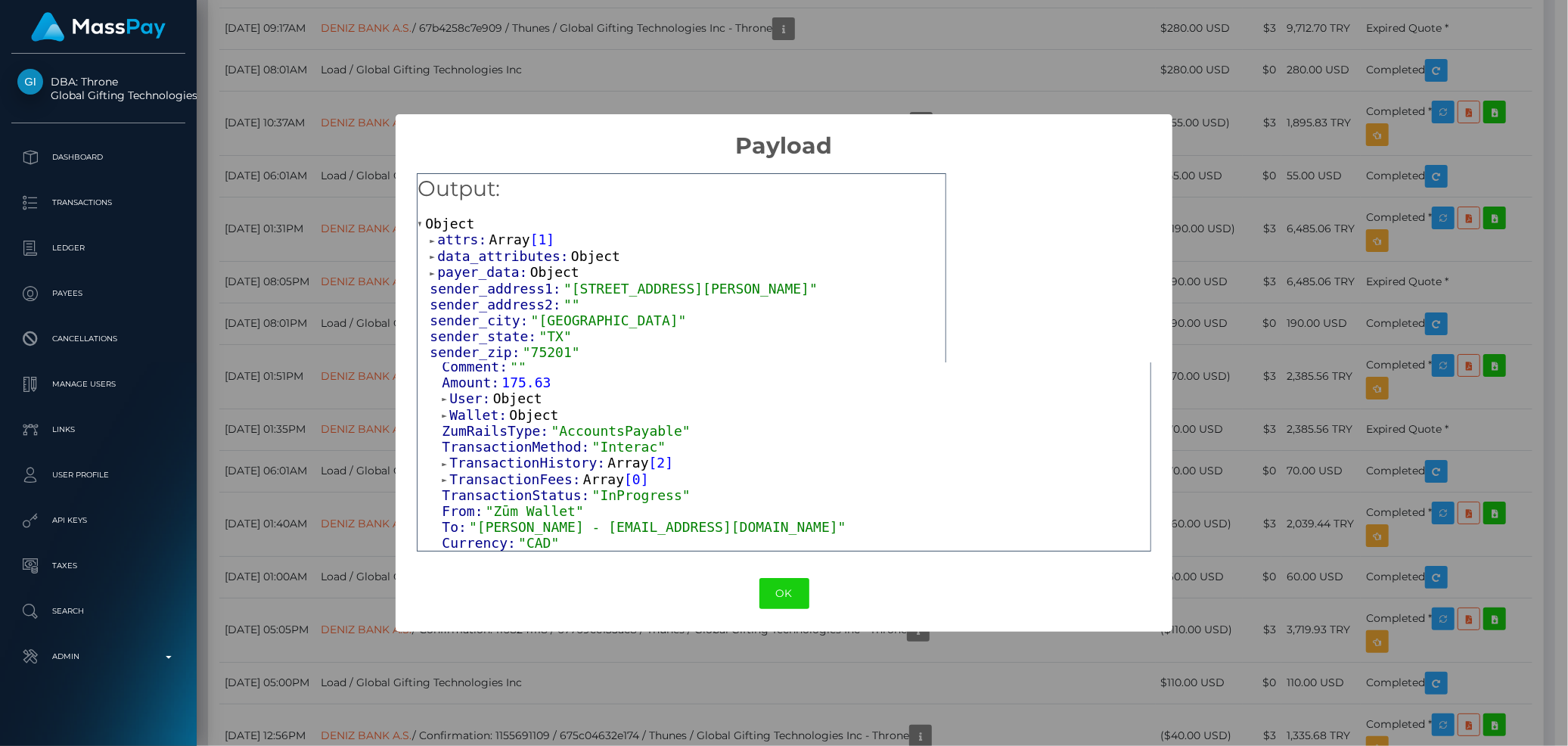
click at [473, 246] on span "attrs:" at bounding box center [463, 239] width 51 height 16
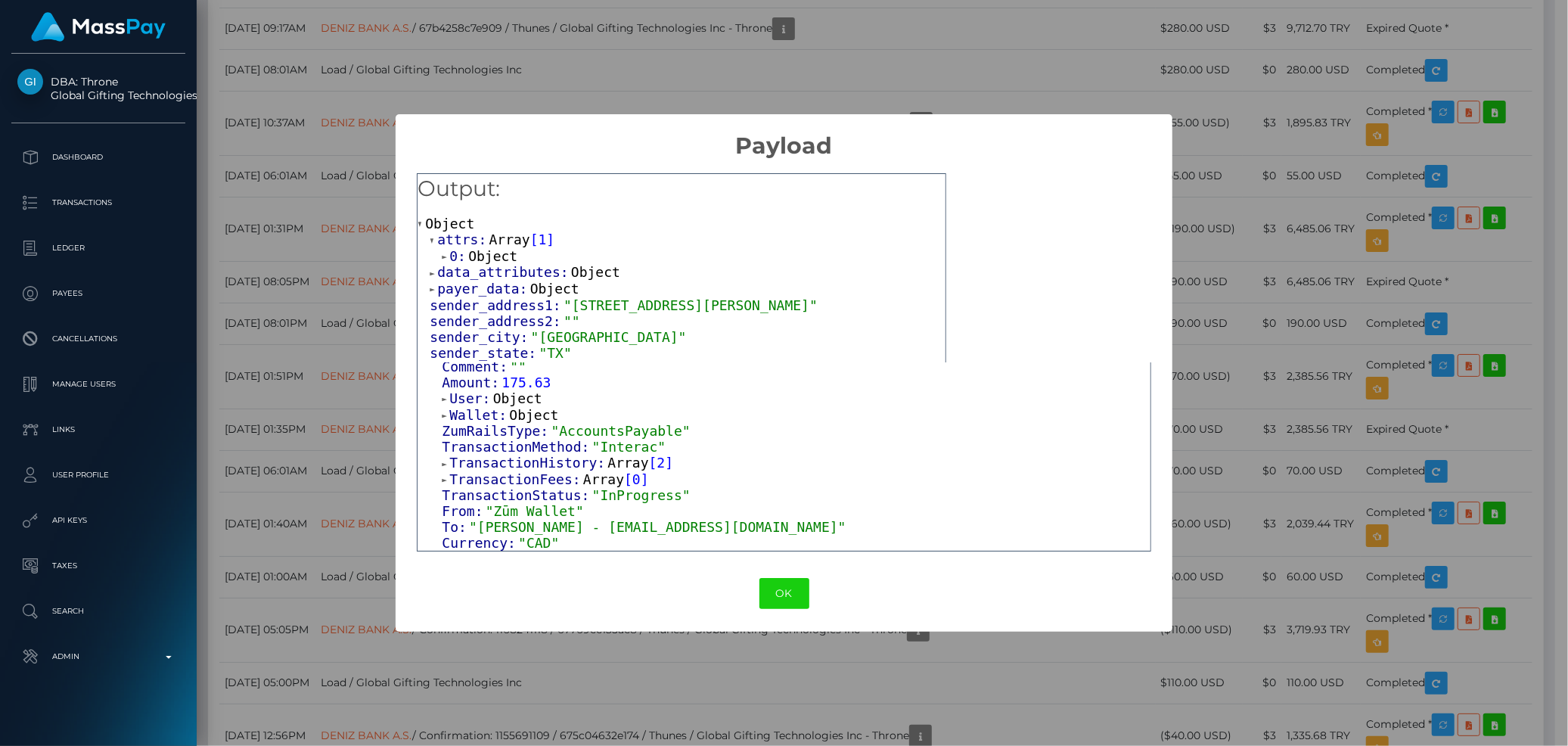
click at [471, 255] on span "Object" at bounding box center [493, 256] width 49 height 16
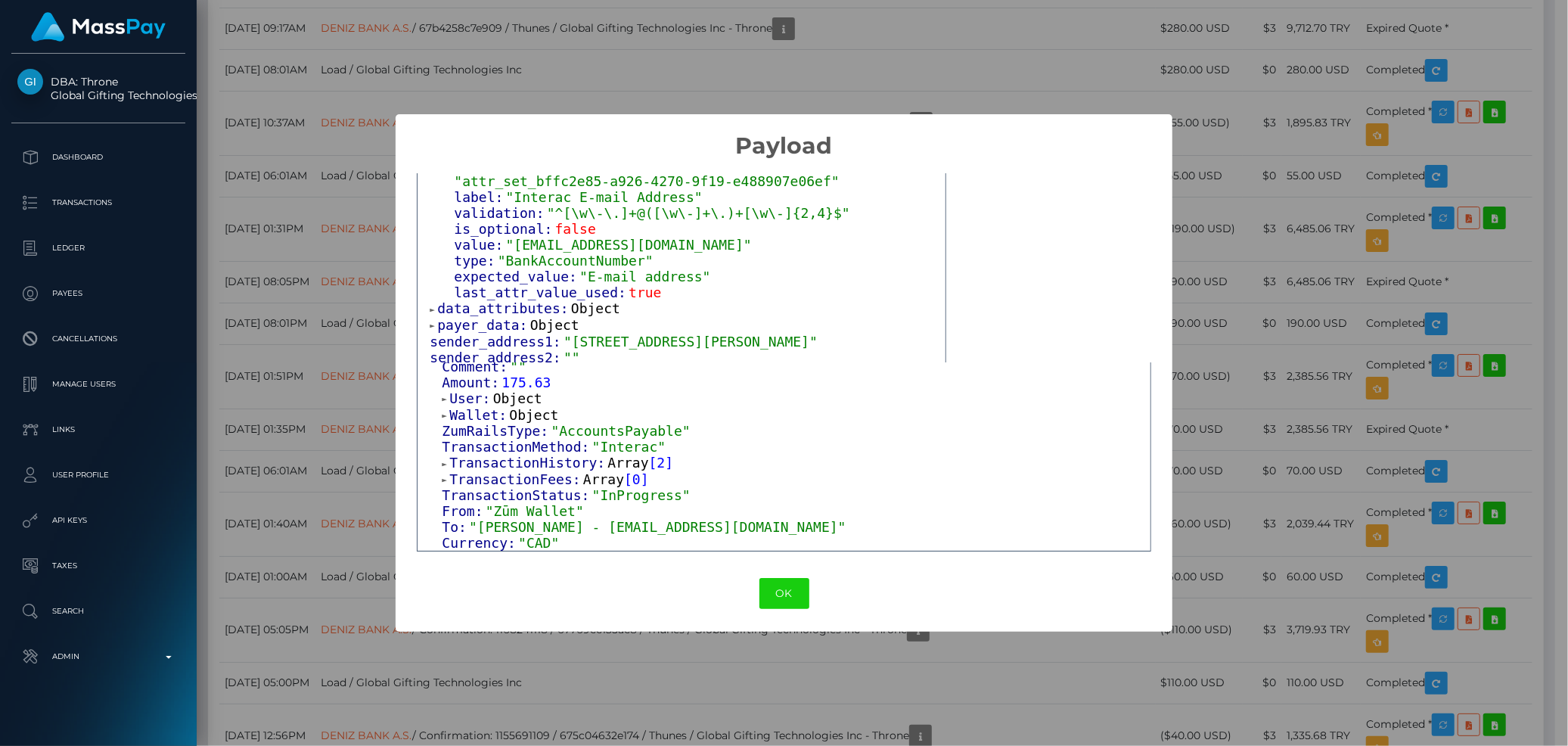
scroll to position [168, 0]
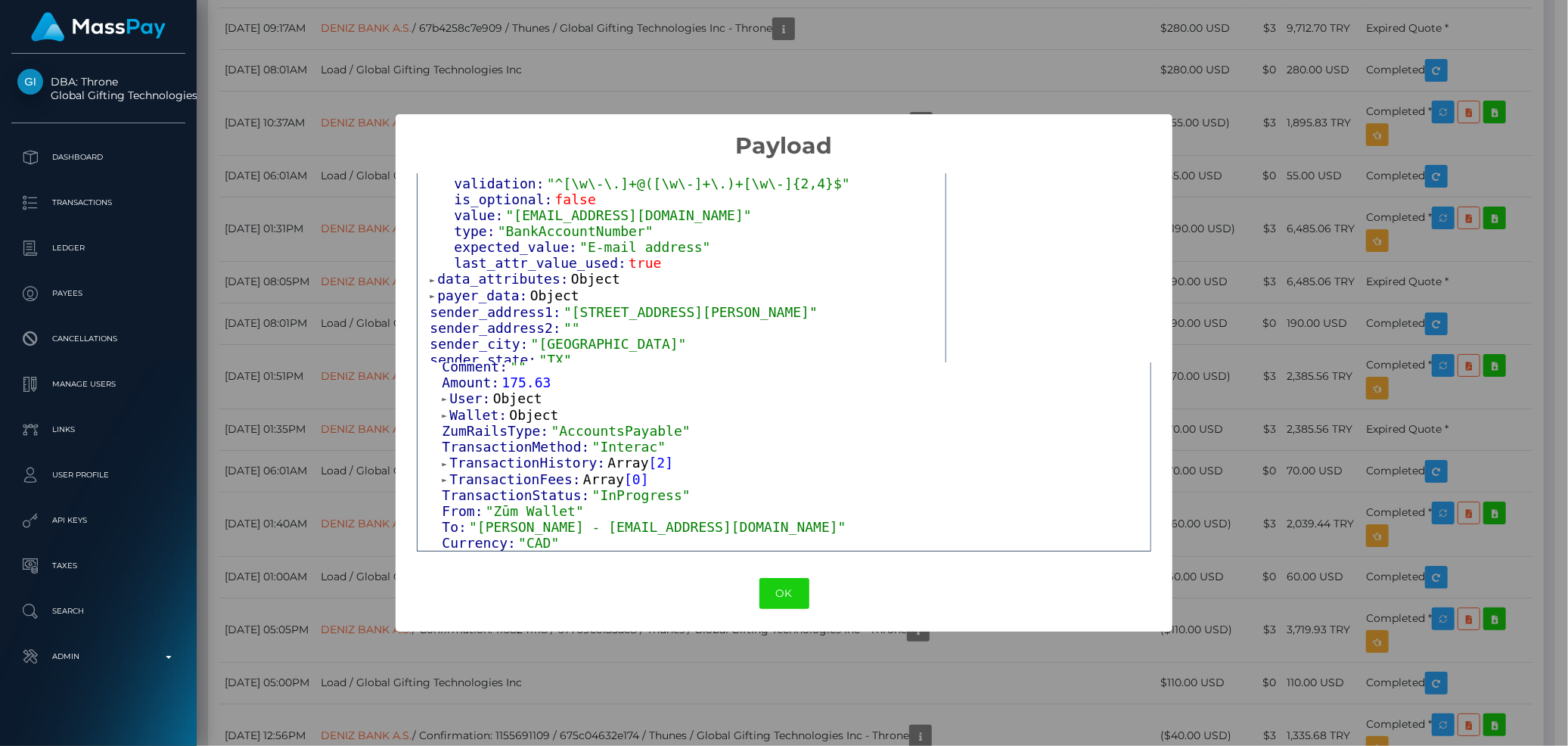
click at [478, 271] on span "data_attributes:" at bounding box center [504, 279] width 134 height 16
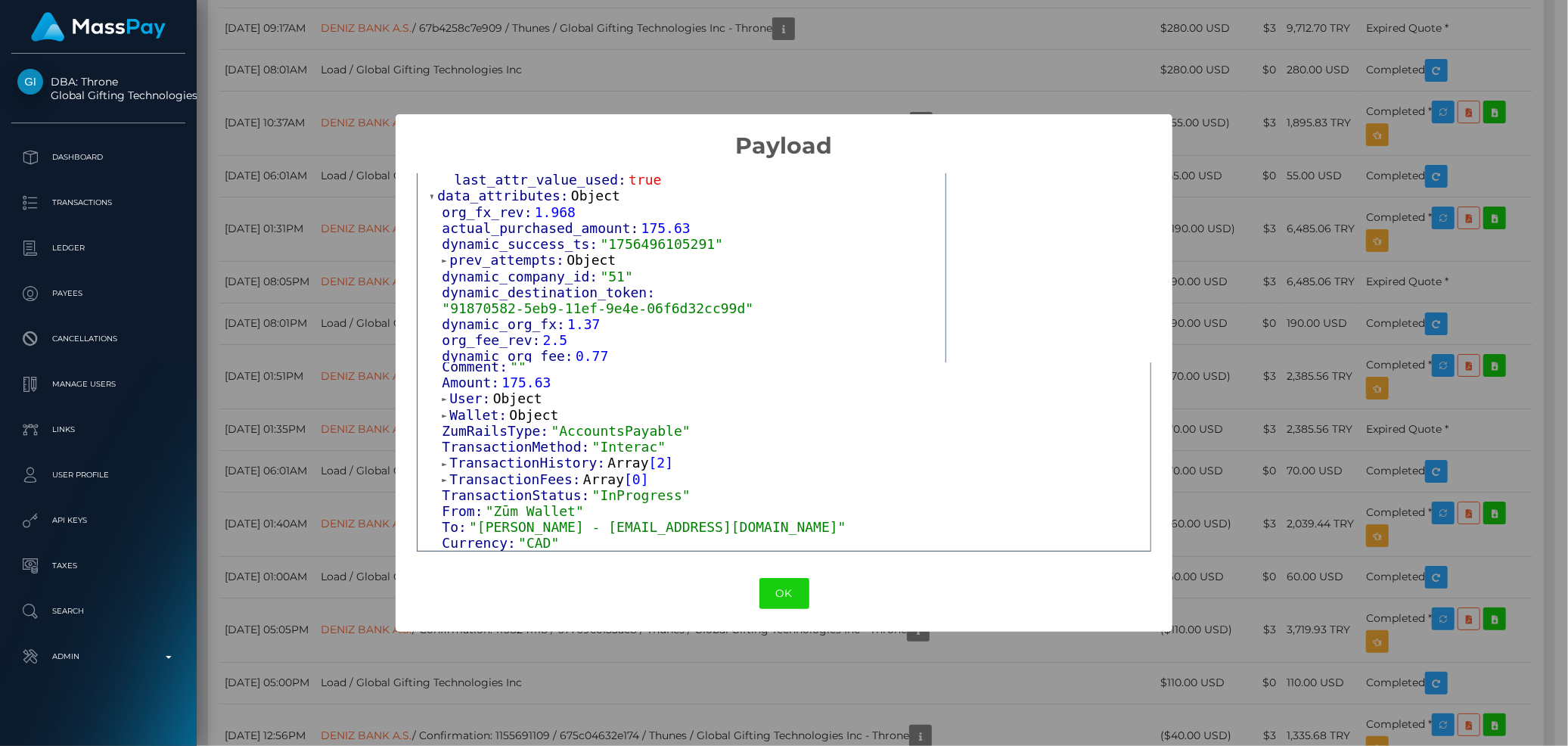
scroll to position [252, 0]
click at [307, 184] on div "× Payload Output: Object attrs: Array [ 1 ] 0: Object input_type: "text" token:…" at bounding box center [784, 373] width 1568 height 746
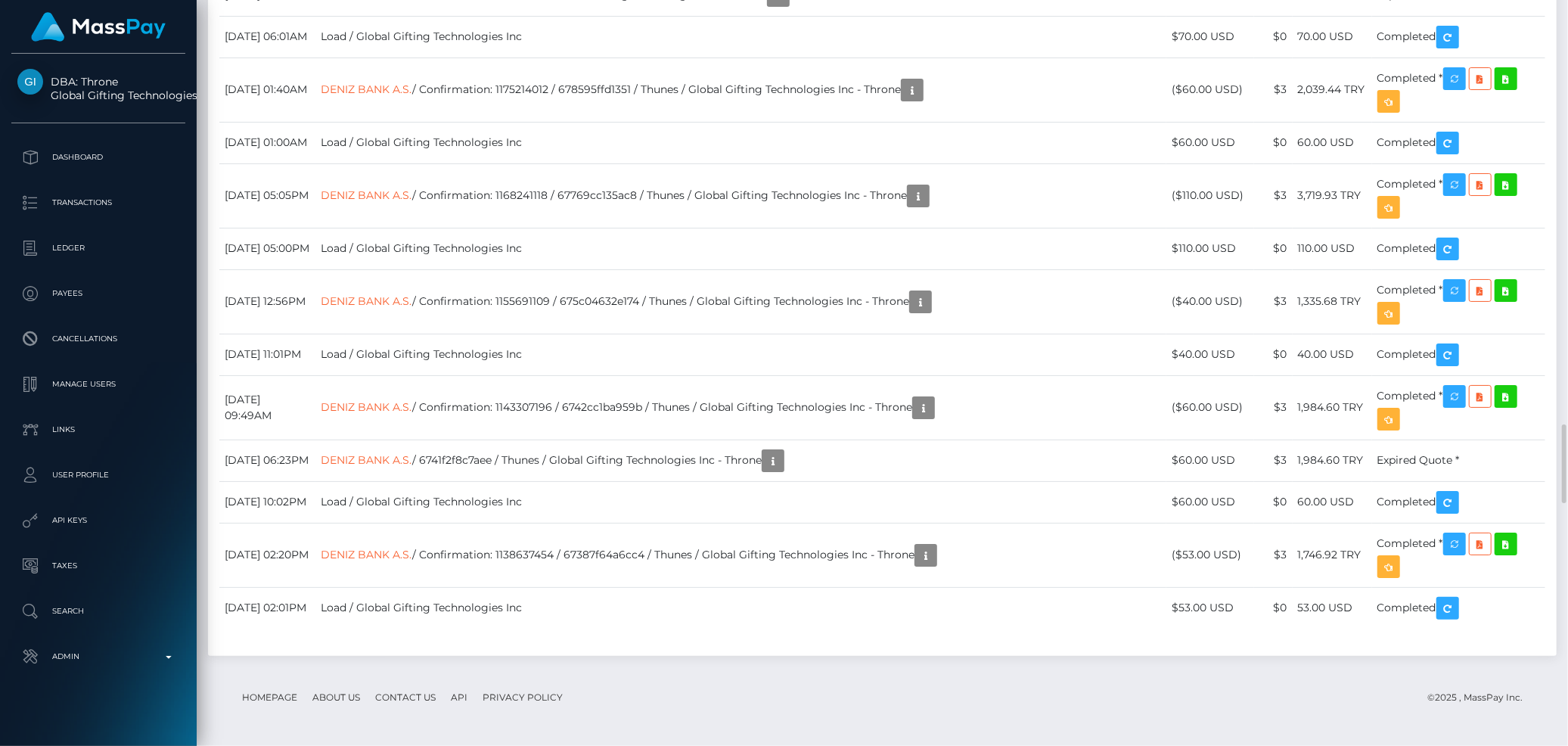
scroll to position [4285, 0]
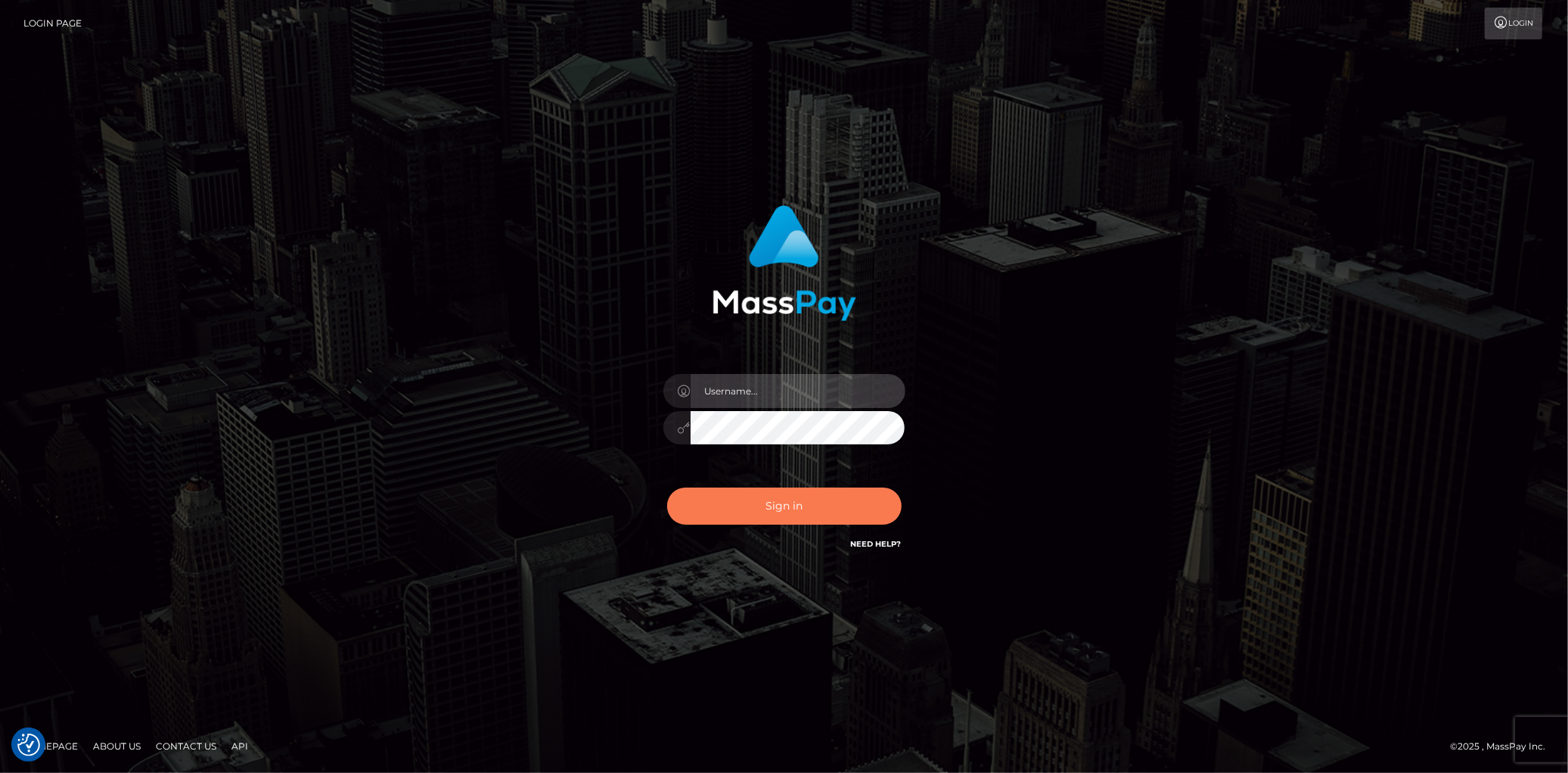
type input "[PERSON_NAME]"
click at [788, 497] on button "Sign in" at bounding box center [784, 506] width 234 height 37
type input "[PERSON_NAME]"
click at [788, 501] on button "Sign in" at bounding box center [784, 506] width 234 height 37
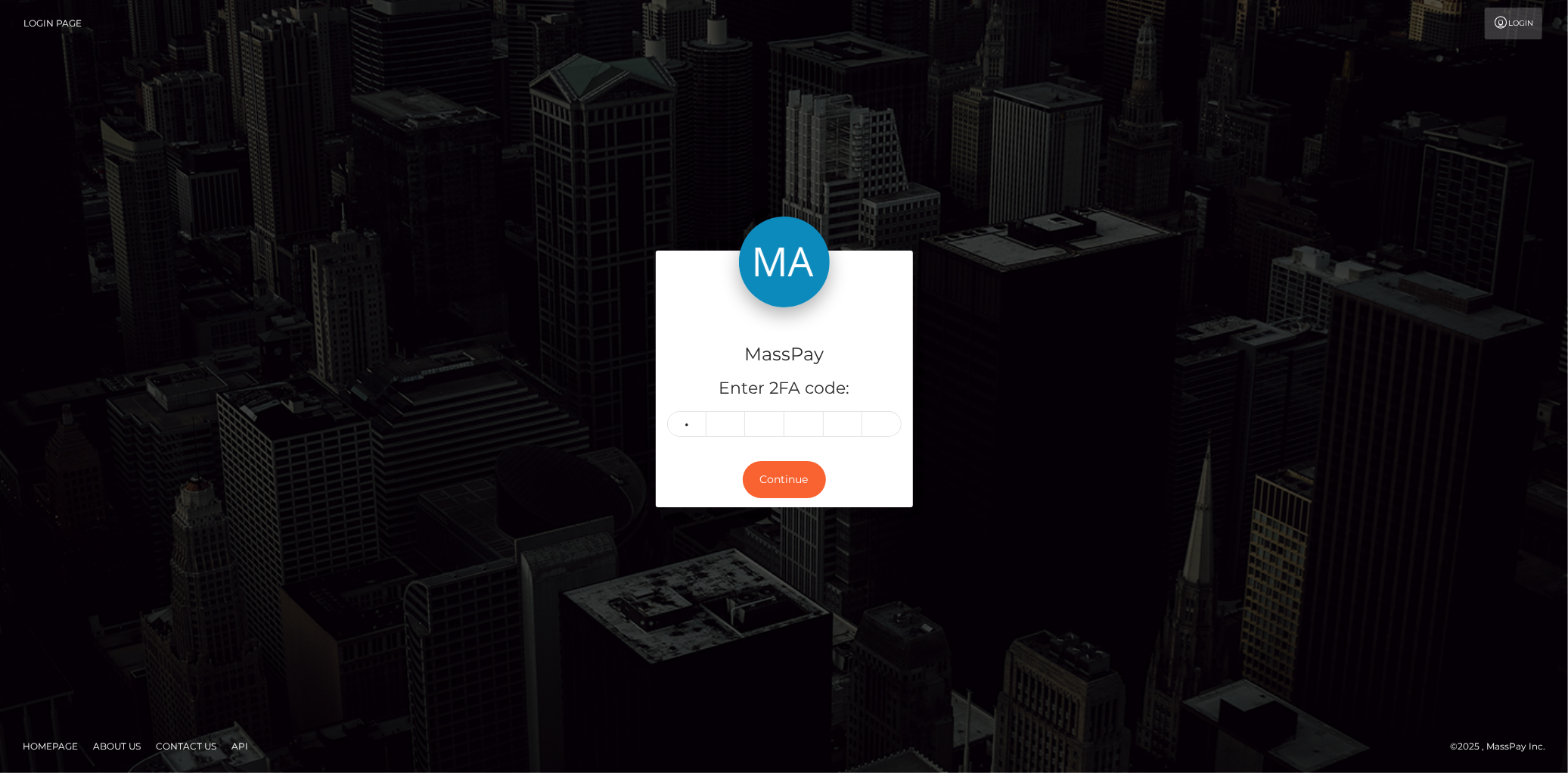
type input "5"
type input "0"
type input "6"
type input "2"
type input "5"
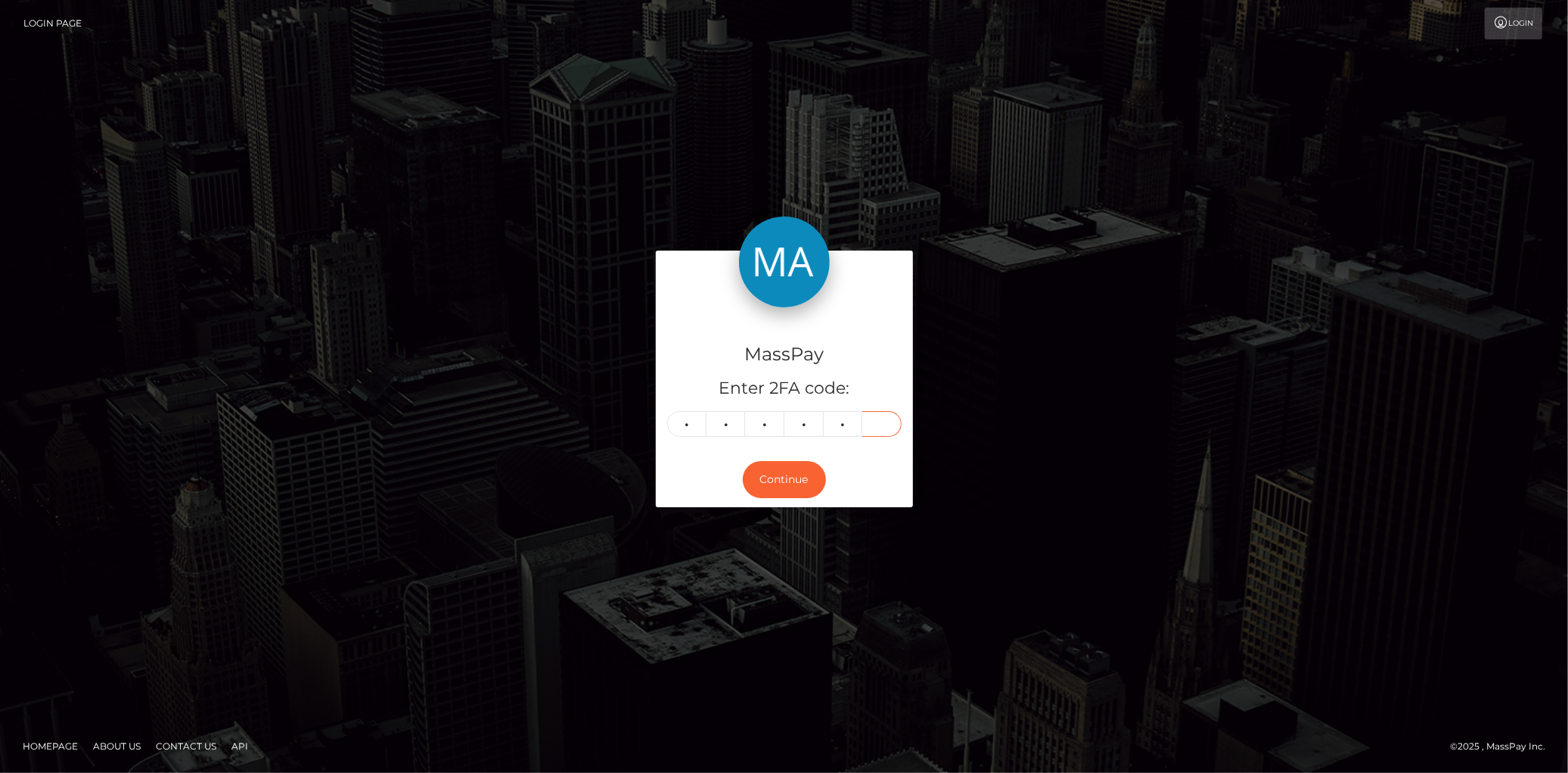
type input "0"
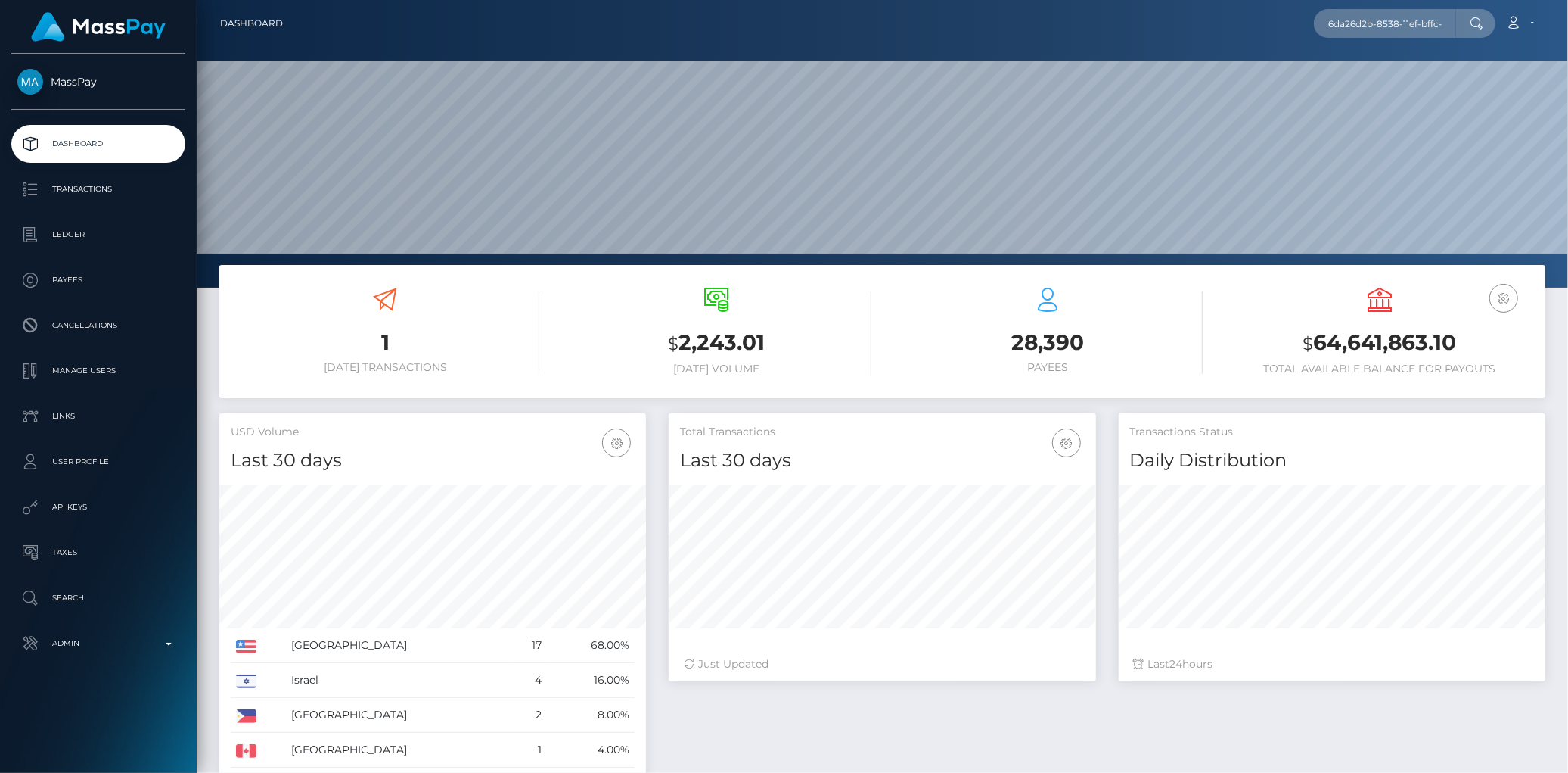
scroll to position [0, 69]
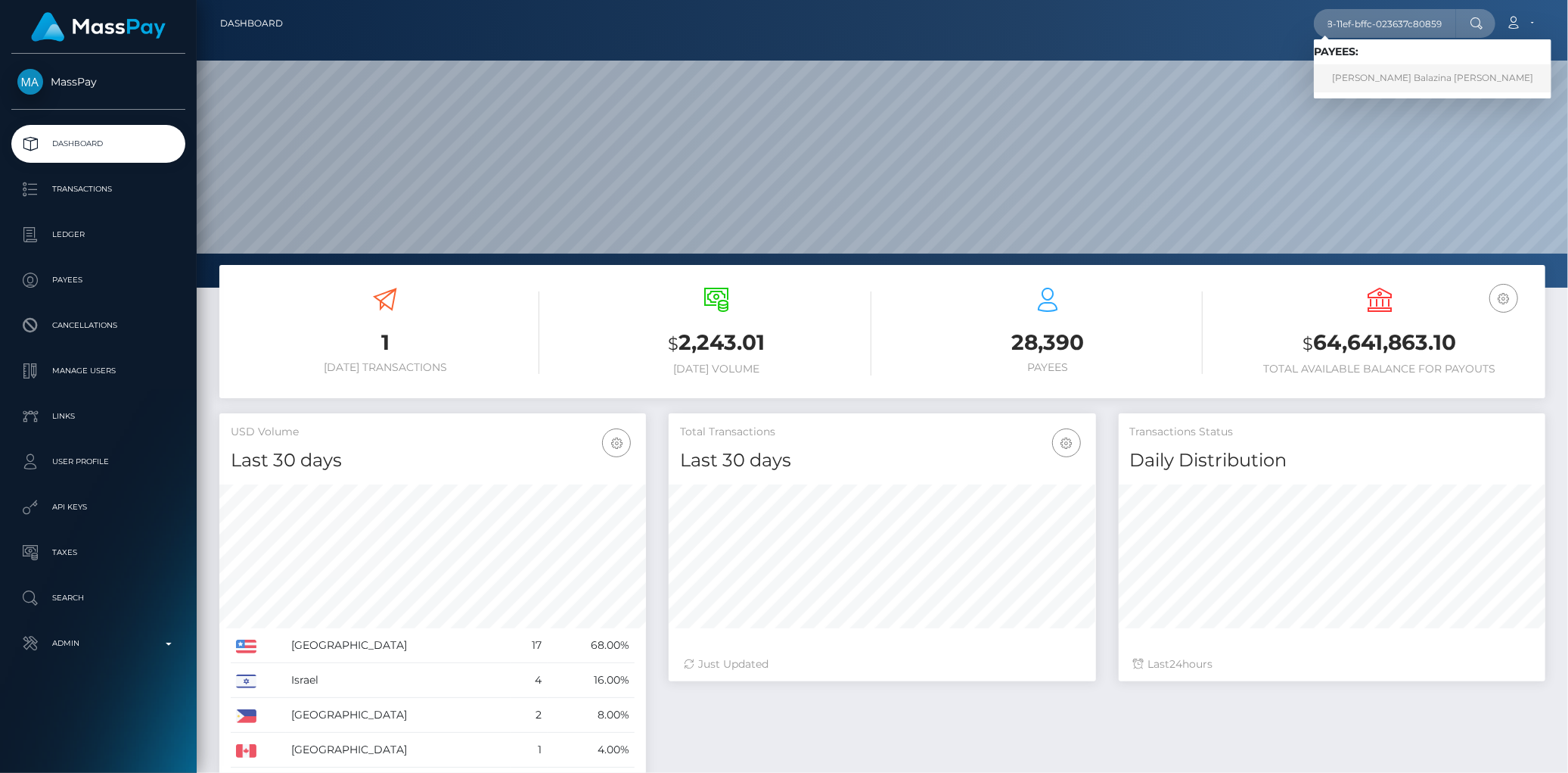
type input "6da26d2b-8538-11ef-bffc-023637c80859"
click at [1366, 73] on link "Beatriz Balazina Domingues" at bounding box center [1432, 78] width 237 height 28
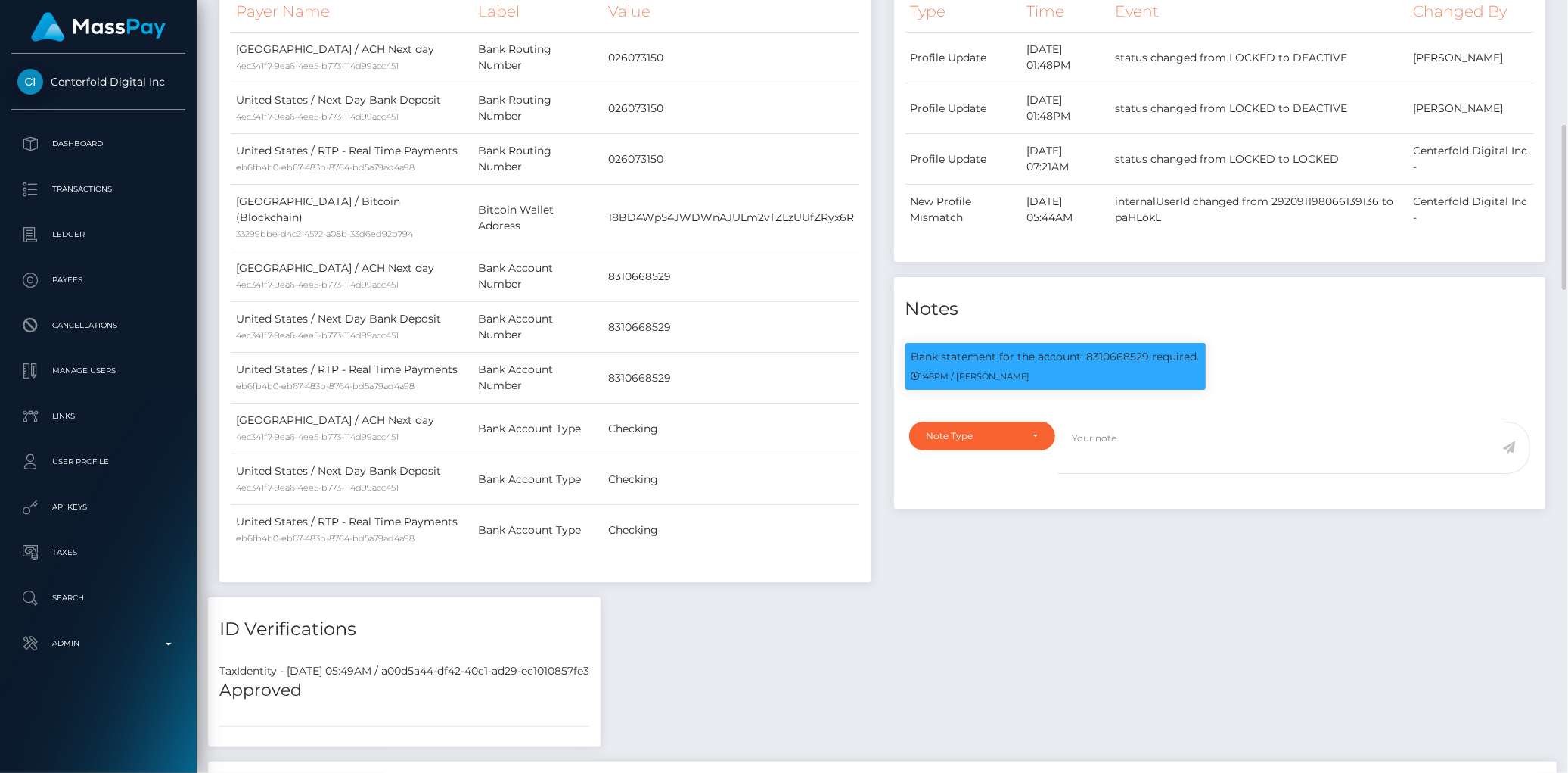
scroll to position [181, 427]
click at [1117, 349] on p "Bank statement for the account: 8310668529 required." at bounding box center [1055, 356] width 288 height 16
copy p "8310668529"
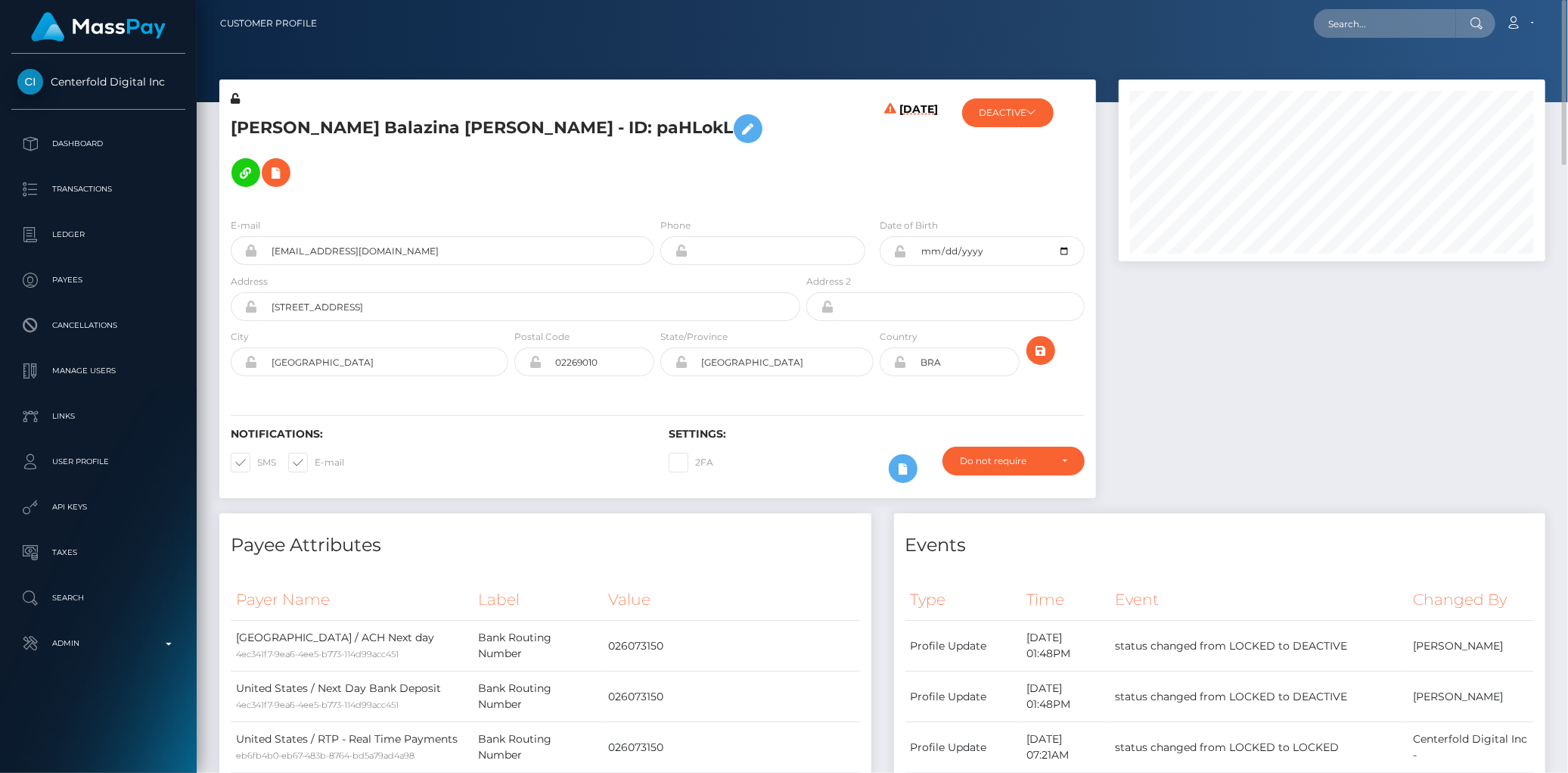
click at [697, 128] on h5 "[PERSON_NAME] Balazina [PERSON_NAME] - ID: paHLokL" at bounding box center [511, 150] width 561 height 88
click at [291, 158] on button at bounding box center [276, 172] width 28 height 28
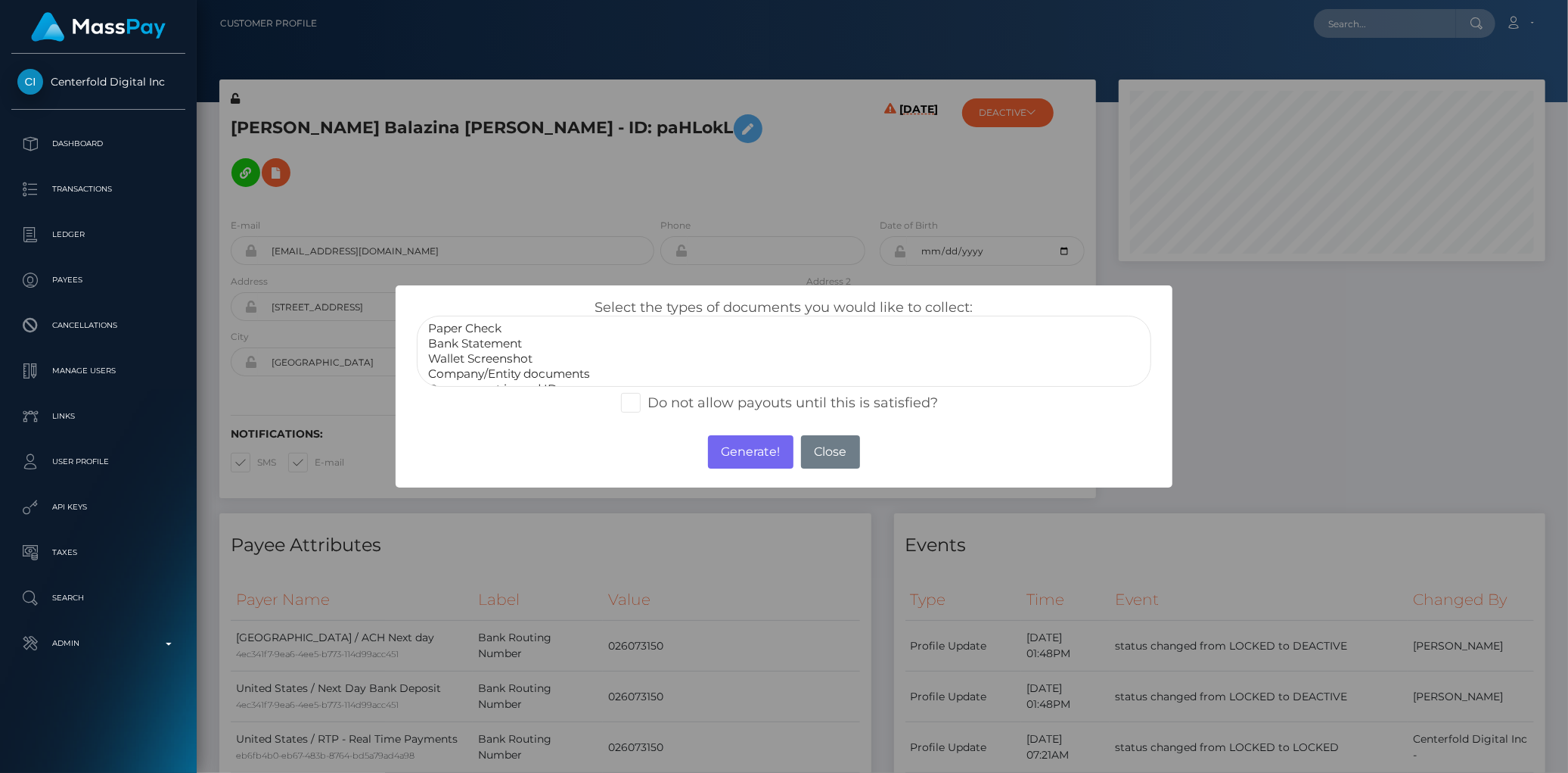
click at [568, 353] on option "Wallet Screenshot" at bounding box center [784, 359] width 714 height 15
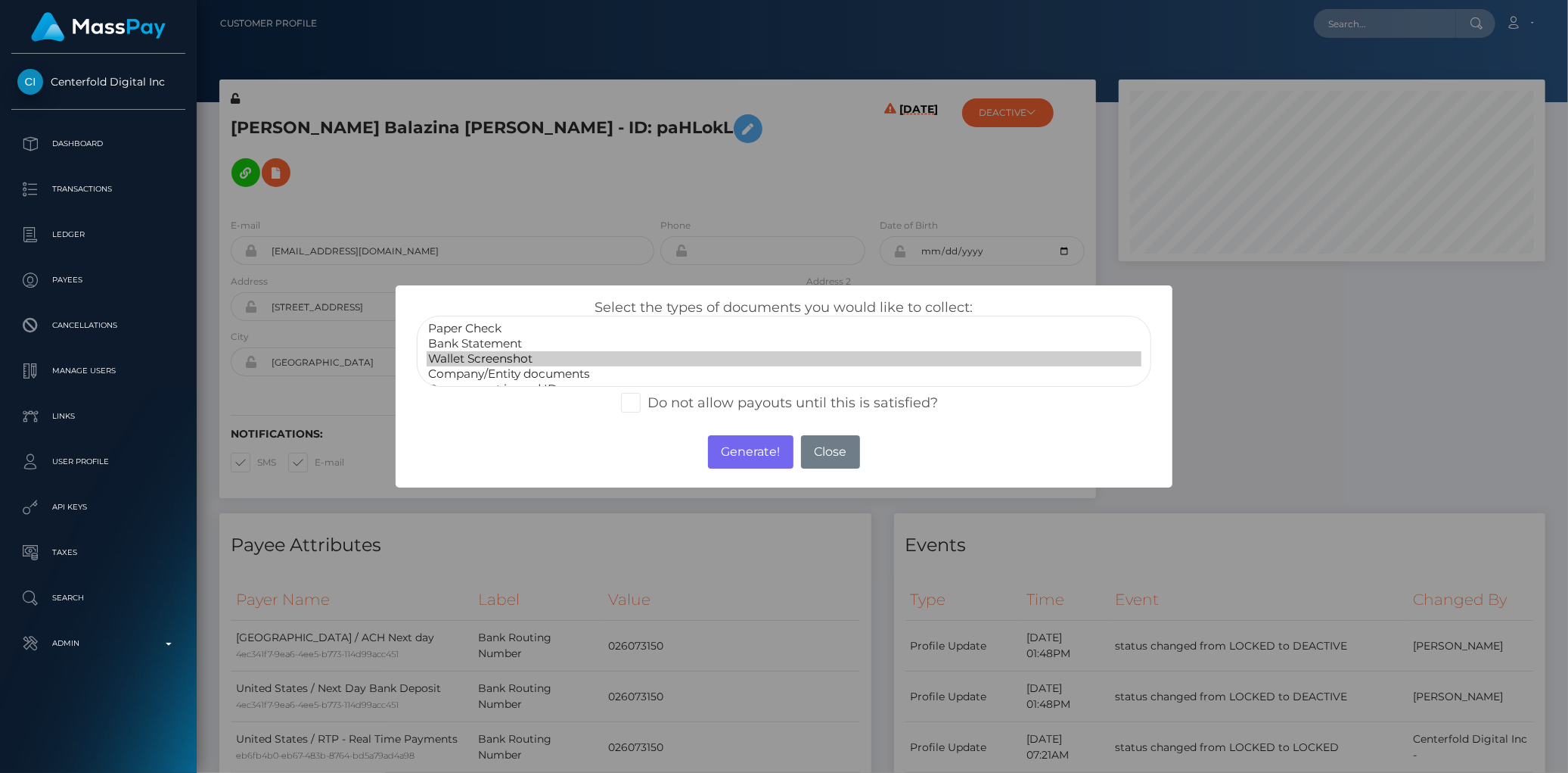
select select "Bank Statement"
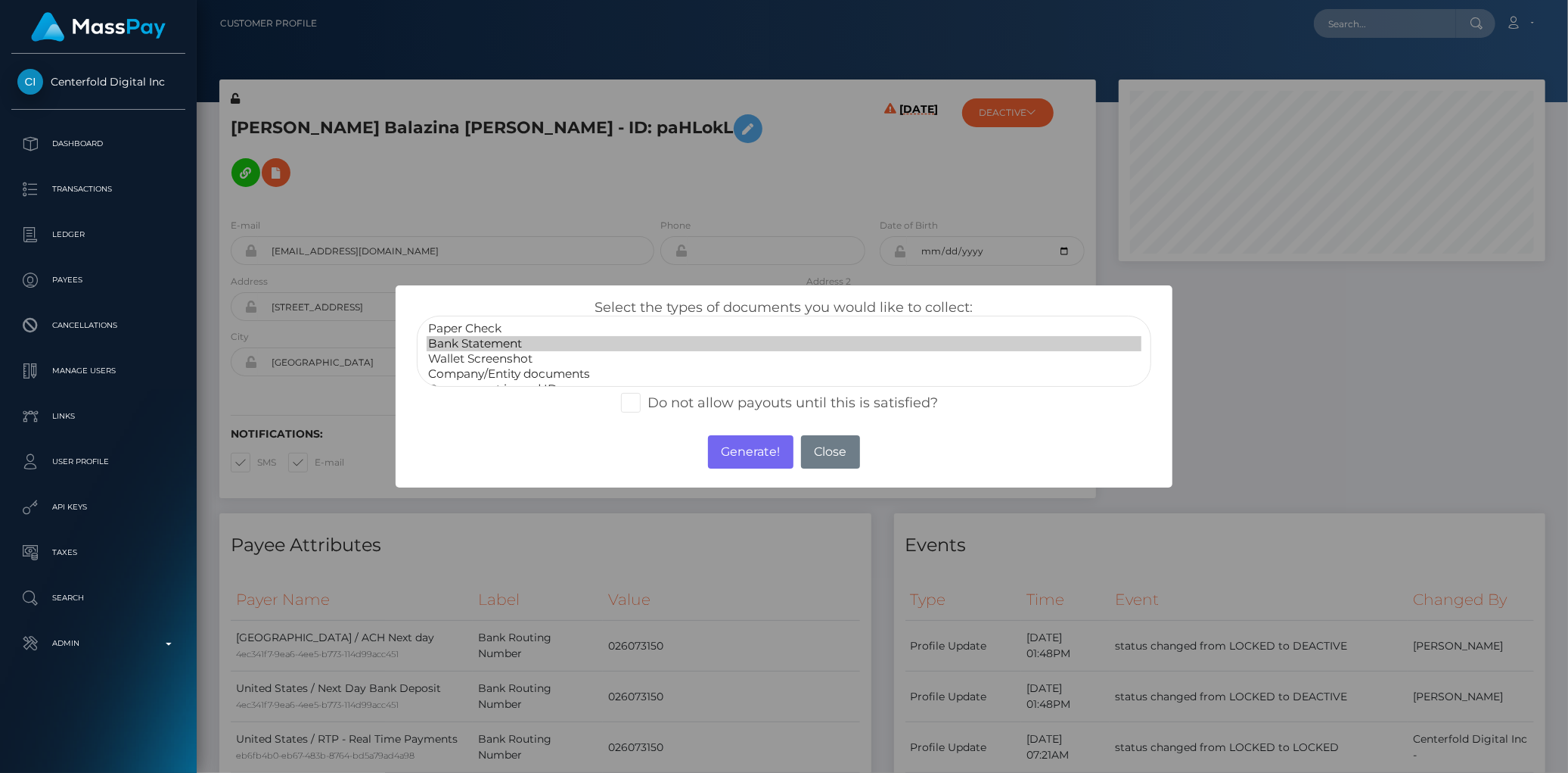
click at [549, 338] on option "Bank Statement" at bounding box center [784, 344] width 714 height 15
click at [726, 448] on button "Generate!" at bounding box center [751, 451] width 85 height 33
